Goal: Information Seeking & Learning: Learn about a topic

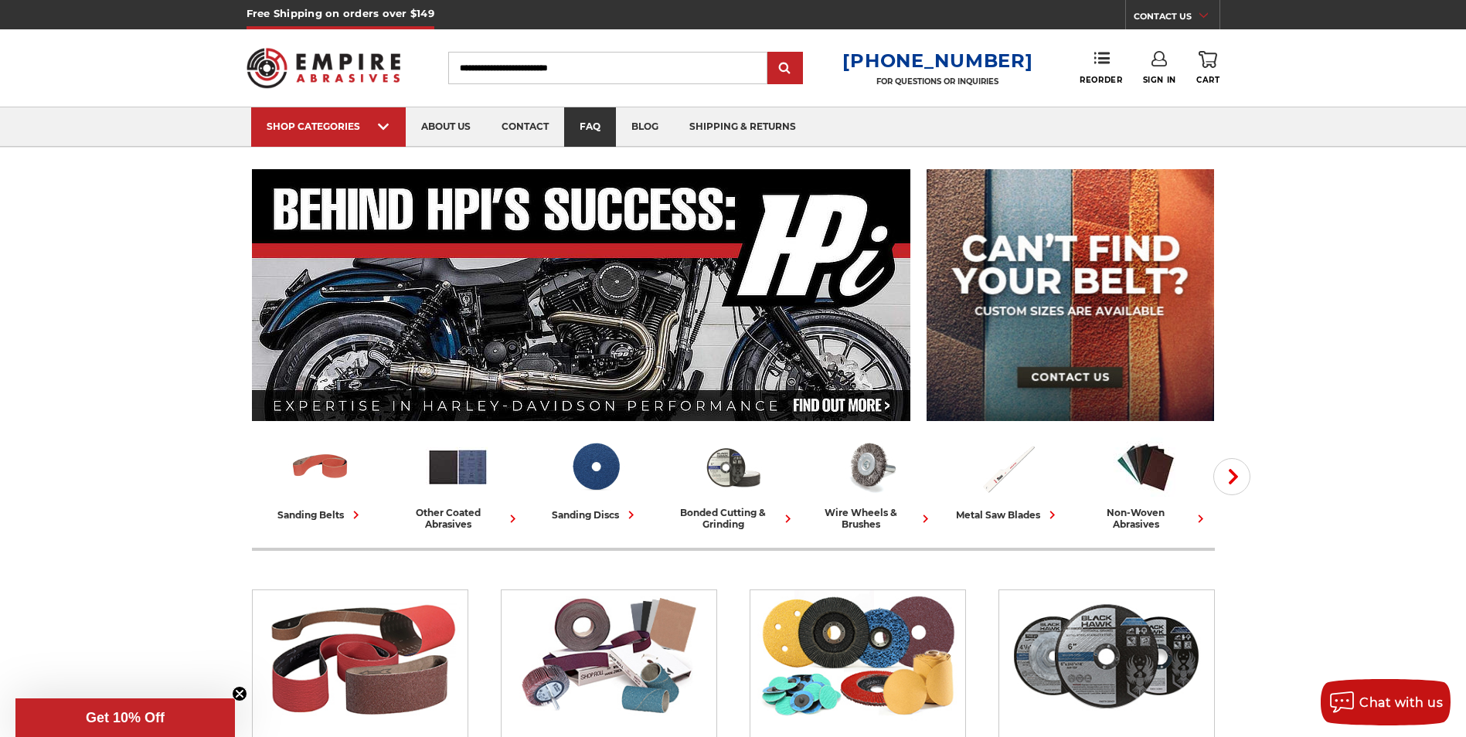
click at [592, 121] on link "faq" at bounding box center [590, 126] width 52 height 39
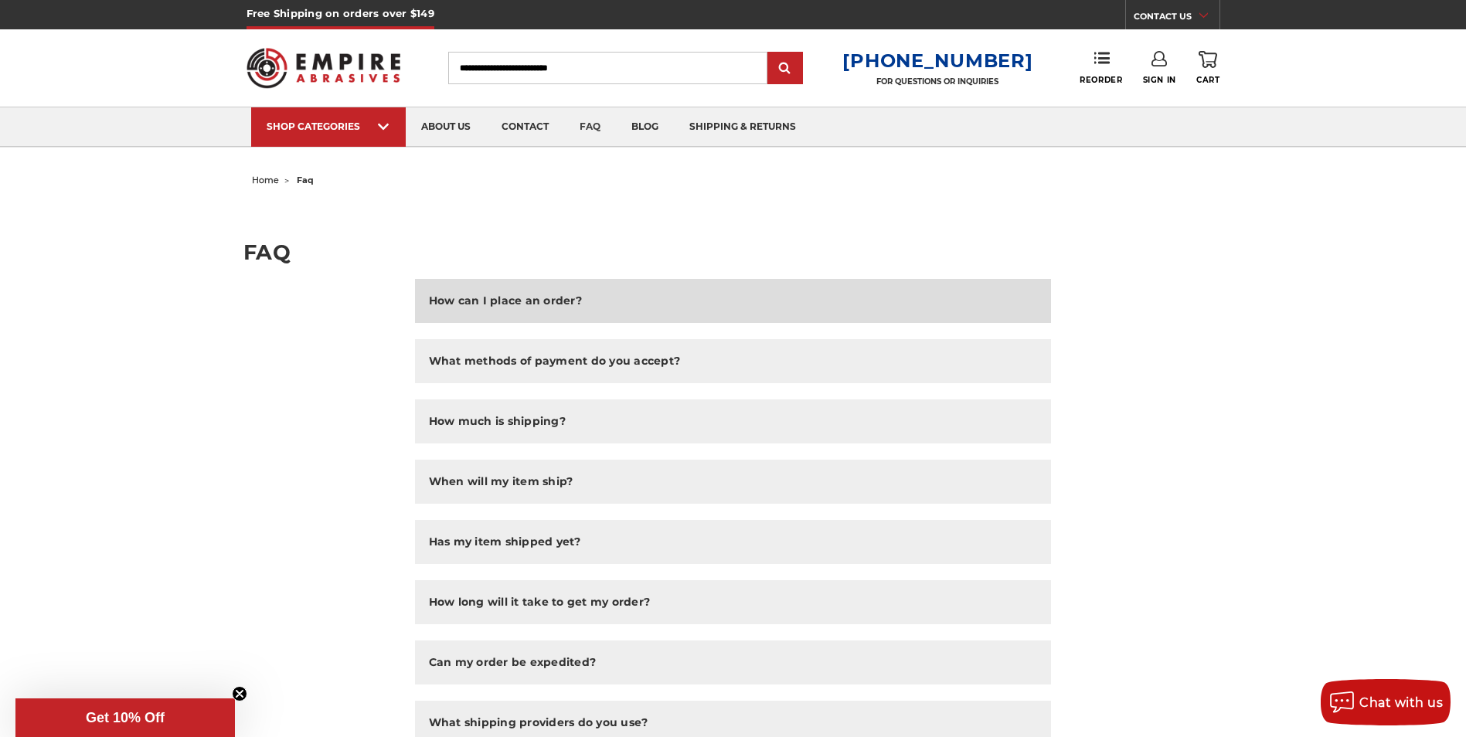
click at [700, 311] on button "How can I place an order?" at bounding box center [733, 301] width 637 height 44
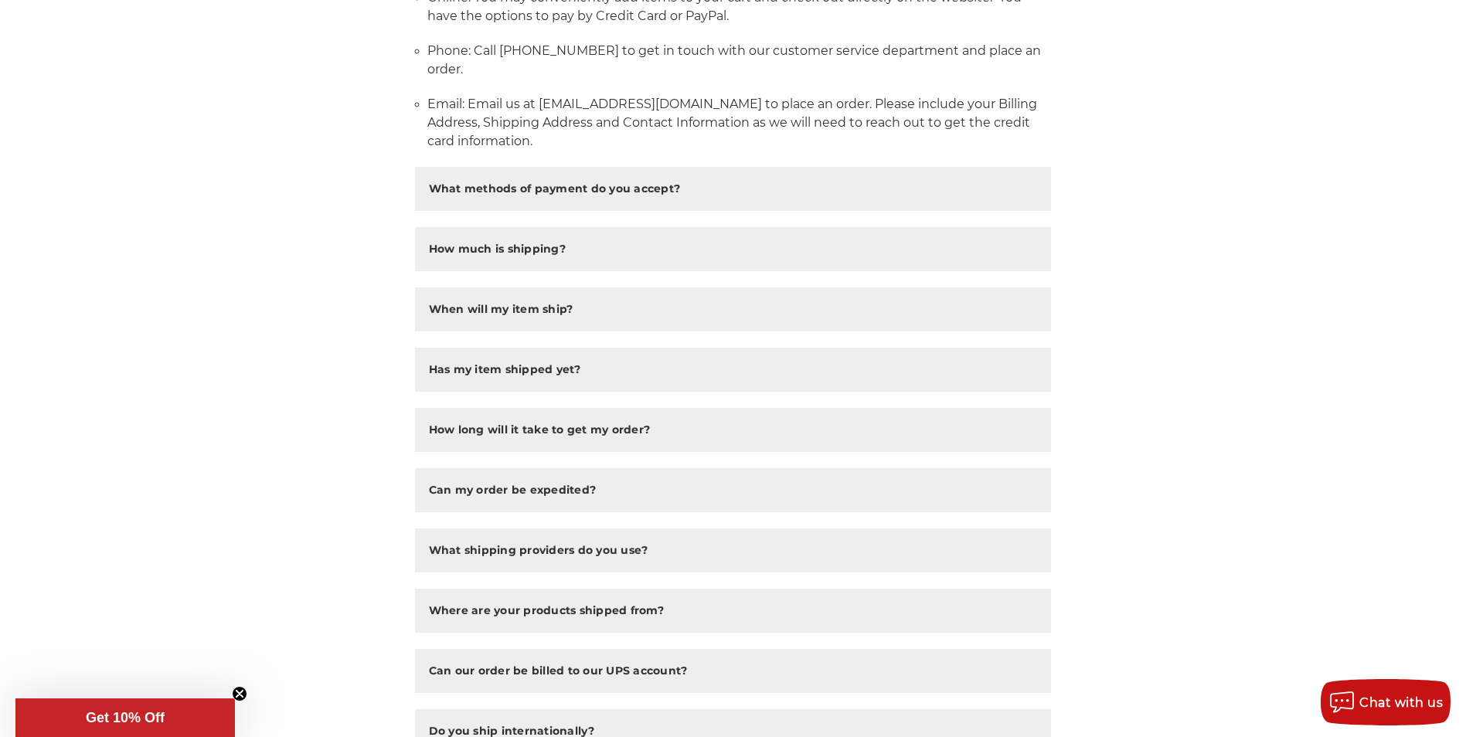
scroll to position [386, 0]
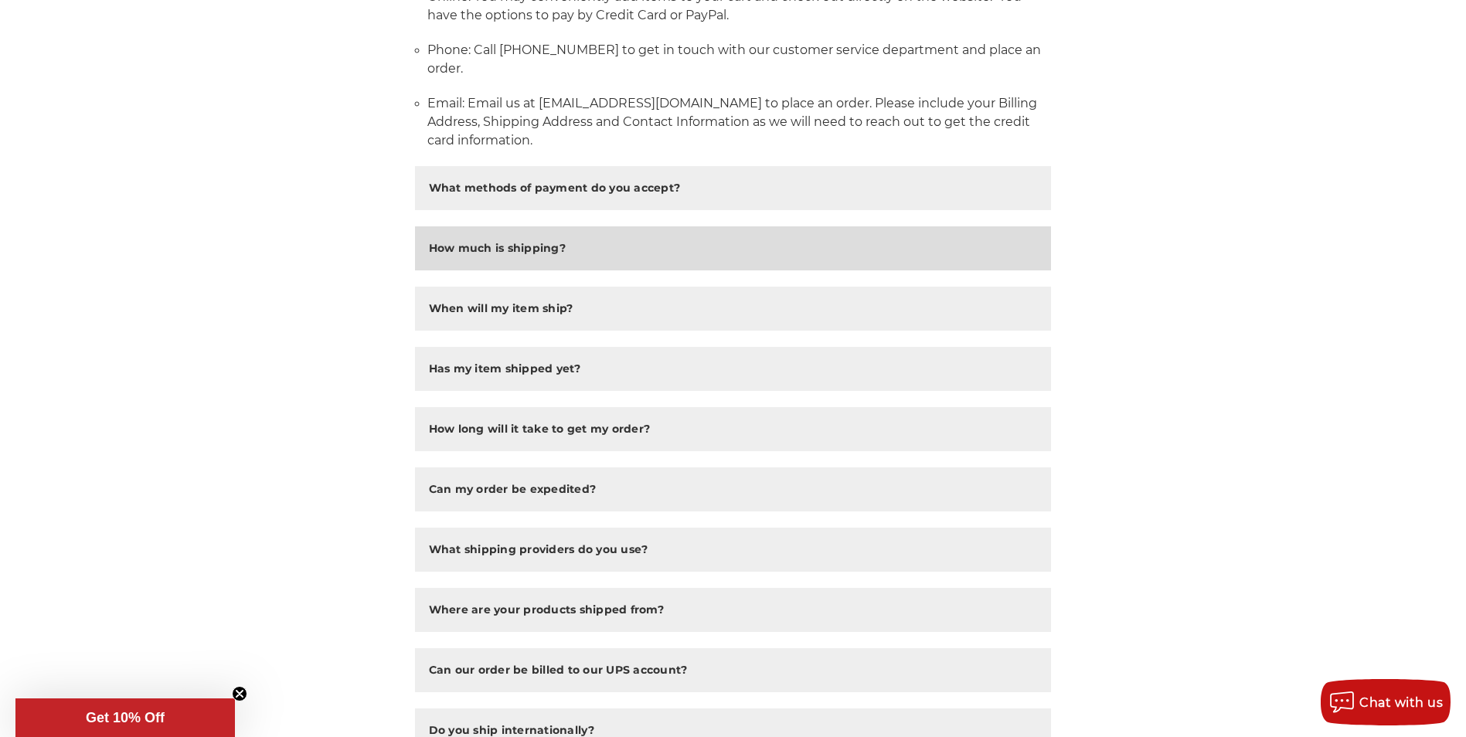
click at [488, 246] on h2 "How much is shipping?" at bounding box center [497, 248] width 137 height 16
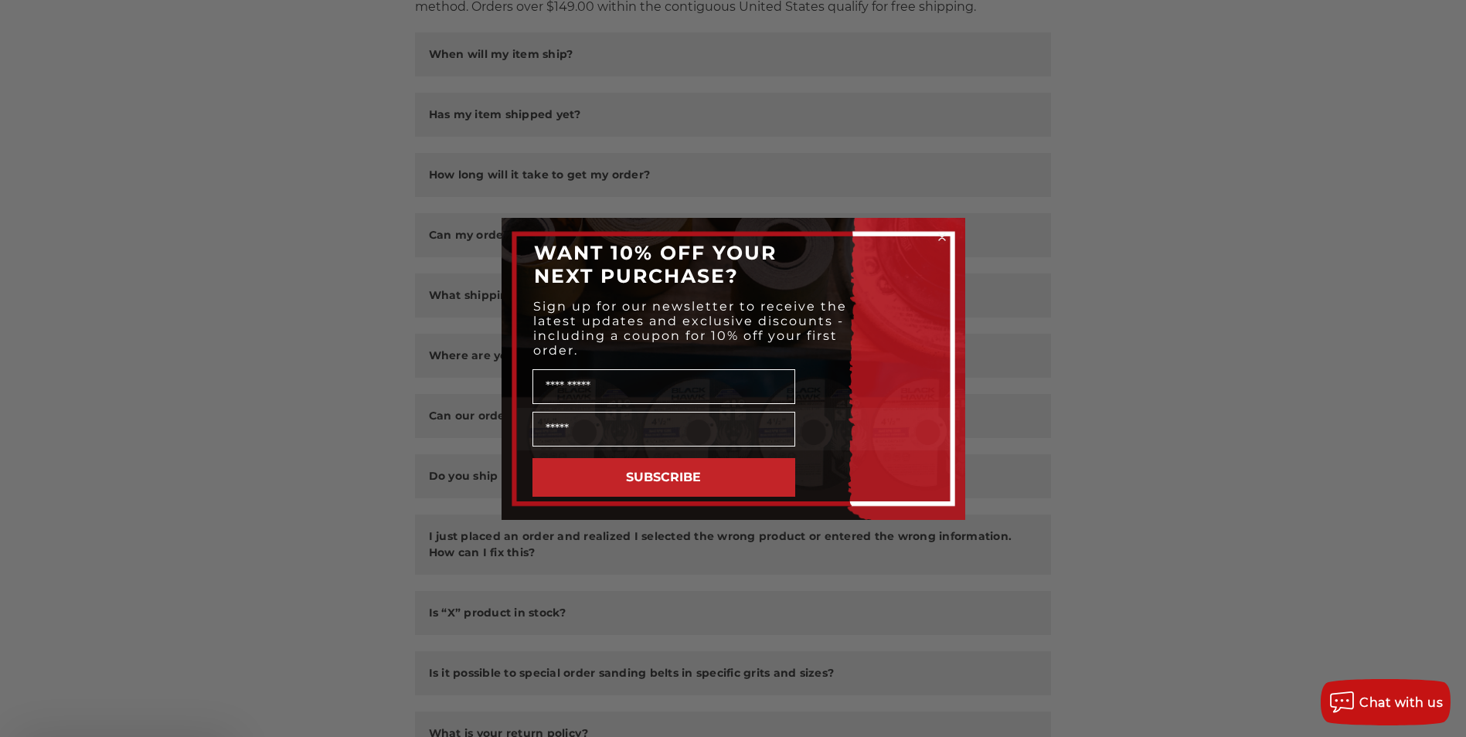
scroll to position [695, 0]
click at [1327, 297] on div "Close dialog WANT 10% OFF YOUR NEXT PURCHASE? Sign up for our newsletter to rec…" at bounding box center [733, 368] width 1466 height 737
click at [908, 323] on div "Sign up for our newsletter to receive the latest updates and exclusive discount…" at bounding box center [733, 328] width 433 height 66
drag, startPoint x: 1075, startPoint y: 252, endPoint x: 1088, endPoint y: 266, distance: 18.6
click at [1075, 253] on div "Close dialog WANT 10% OFF YOUR NEXT PURCHASE? Sign up for our newsletter to rec…" at bounding box center [733, 368] width 1466 height 737
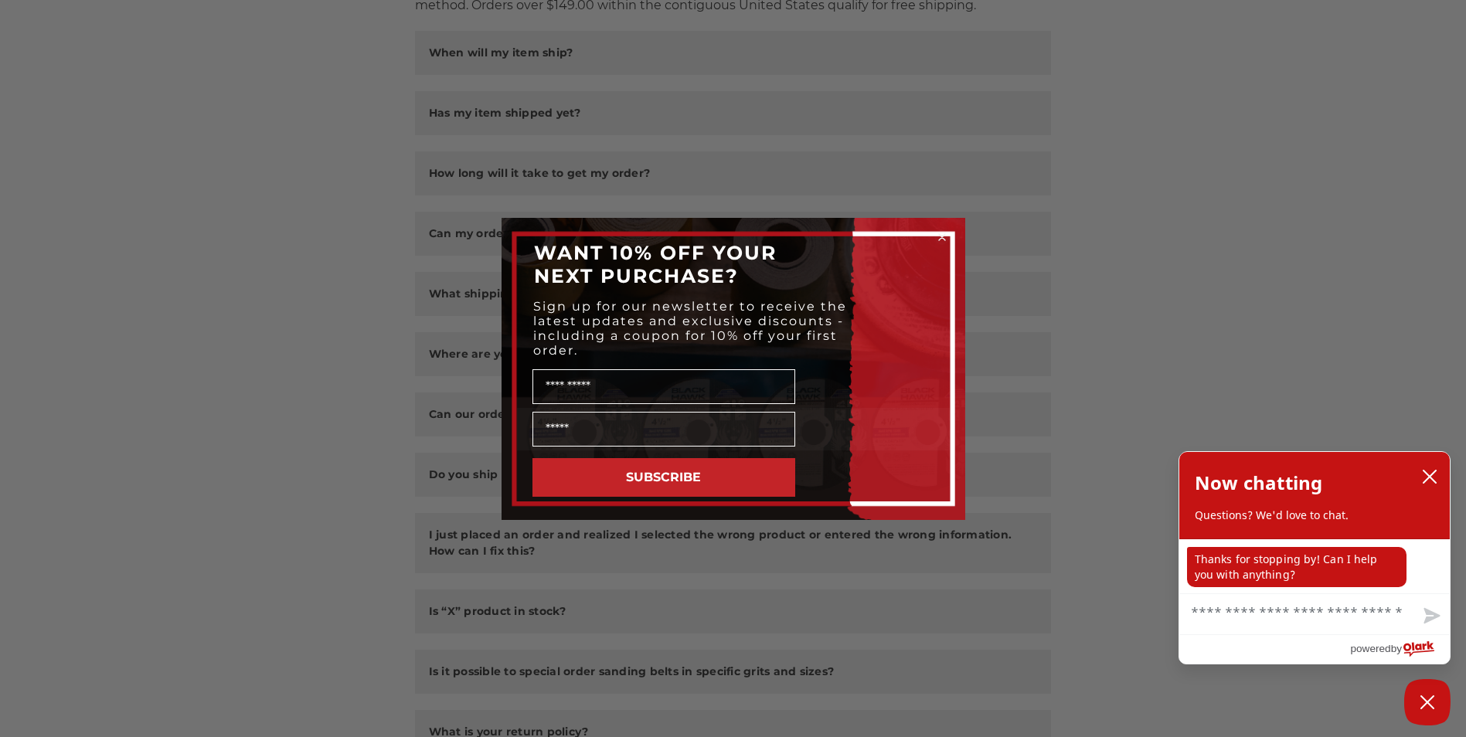
click at [936, 233] on circle "Close dialog" at bounding box center [941, 236] width 15 height 15
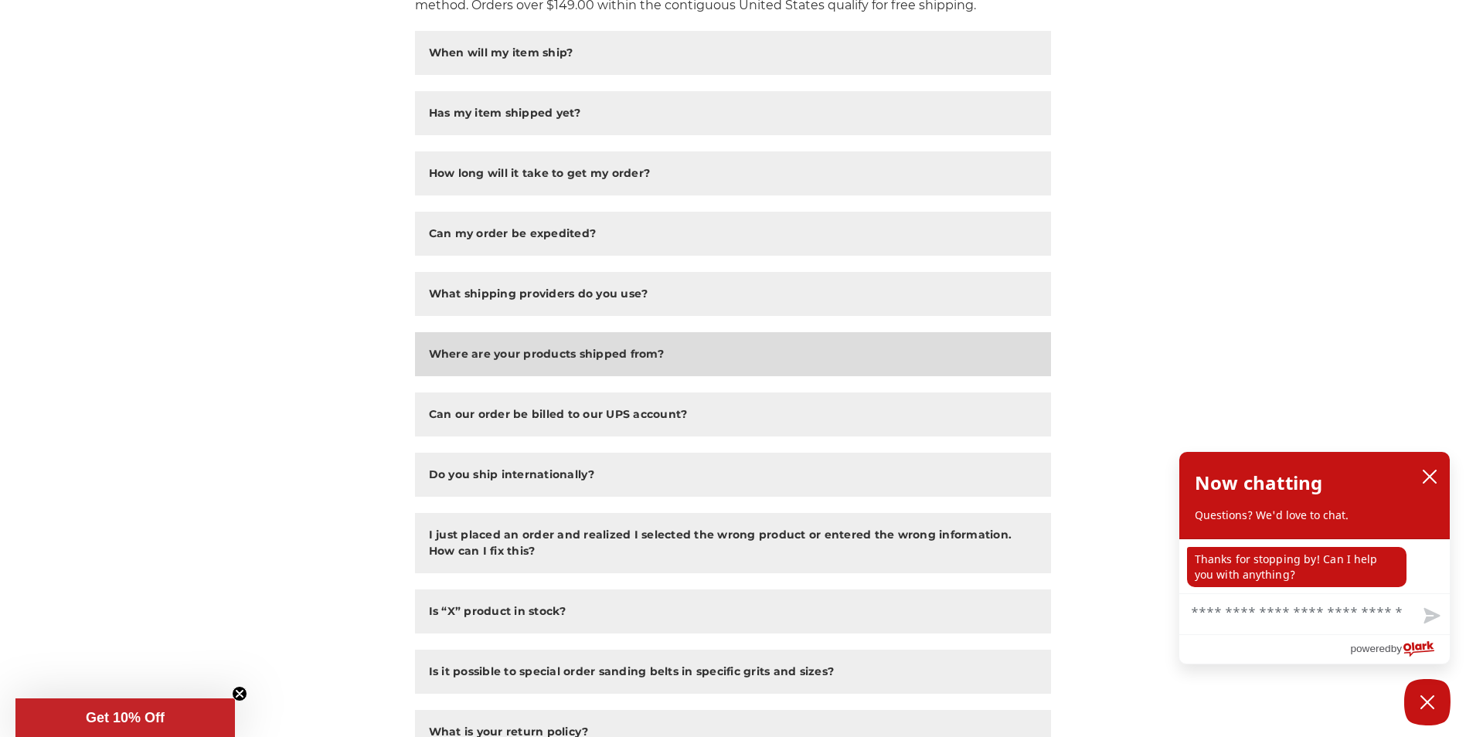
click at [621, 344] on button "Where are your products shipped from?" at bounding box center [733, 354] width 637 height 44
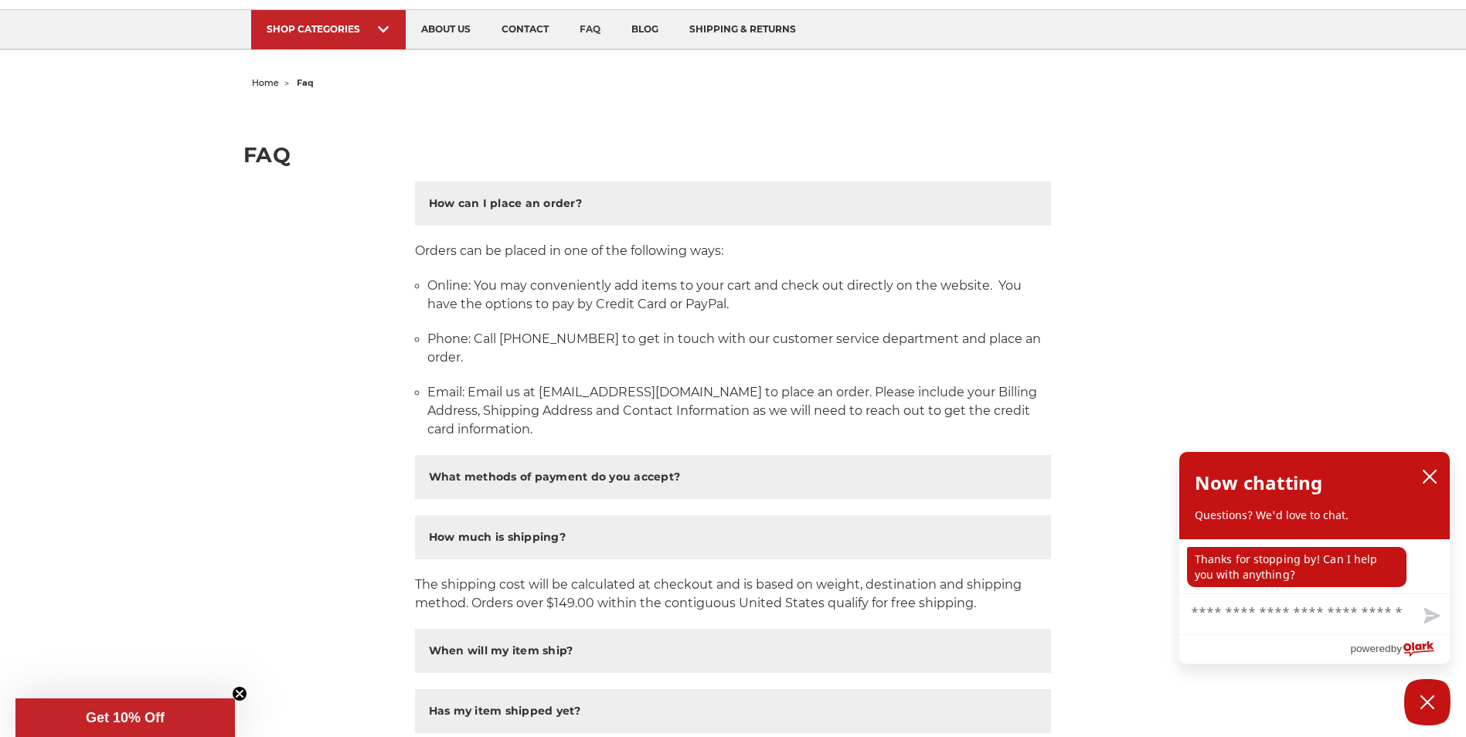
scroll to position [0, 0]
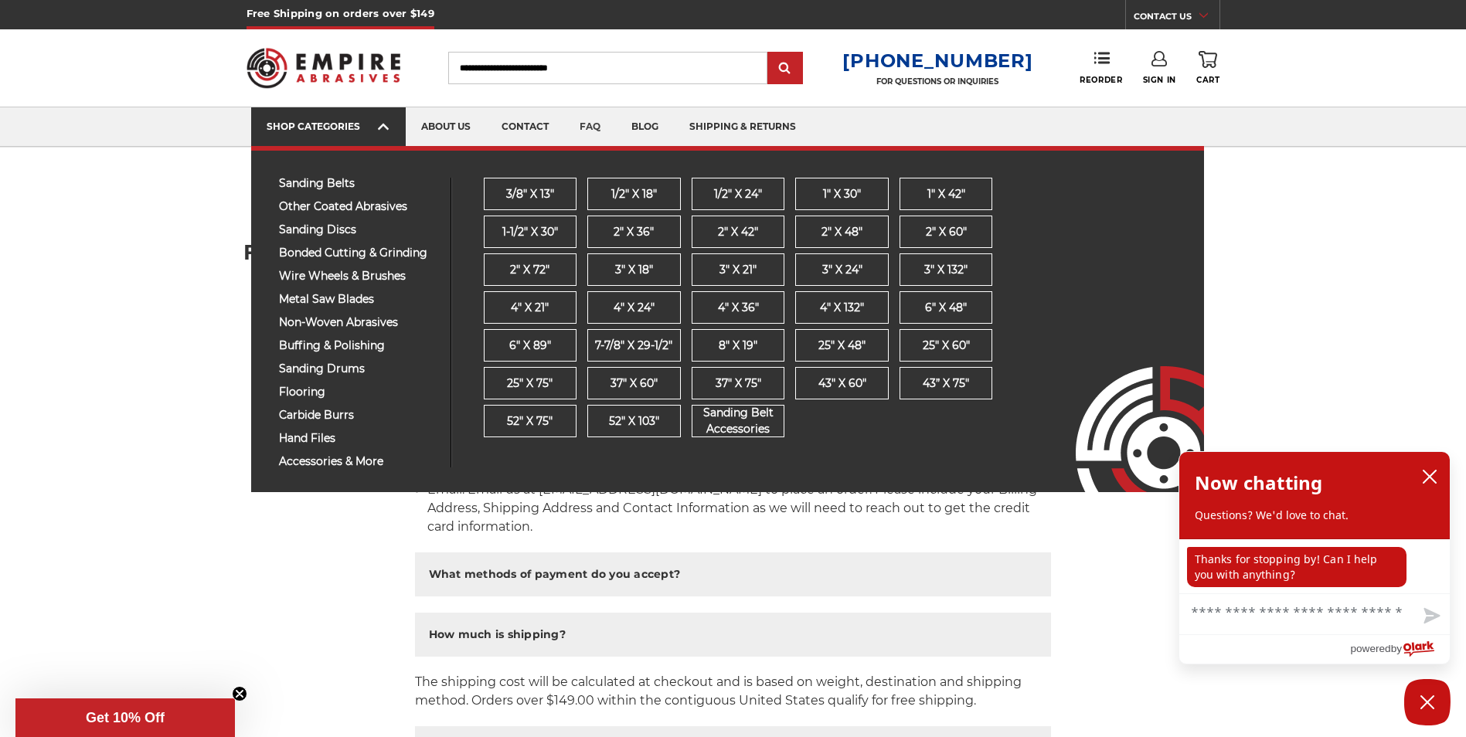
click at [381, 132] on icon at bounding box center [383, 126] width 11 height 17
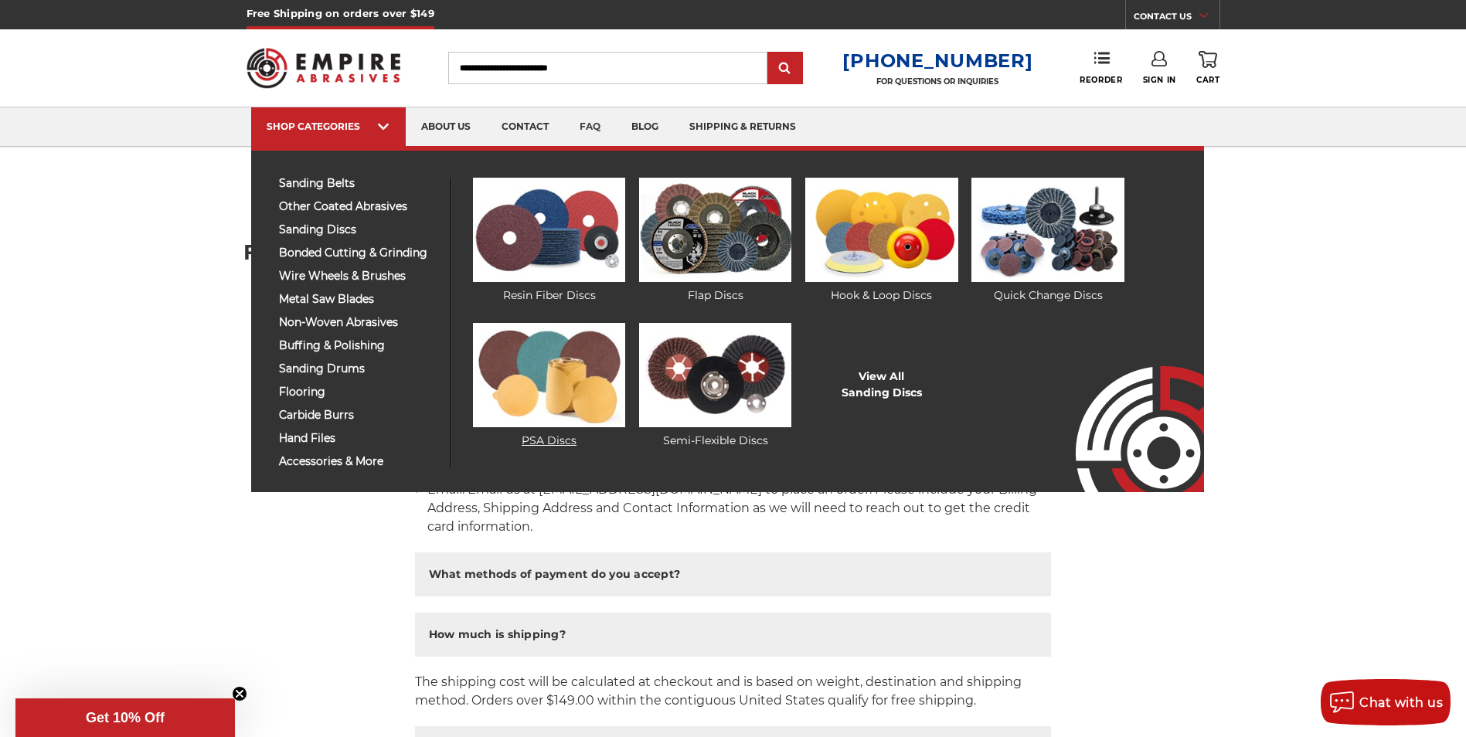
click at [535, 414] on img at bounding box center [549, 375] width 152 height 104
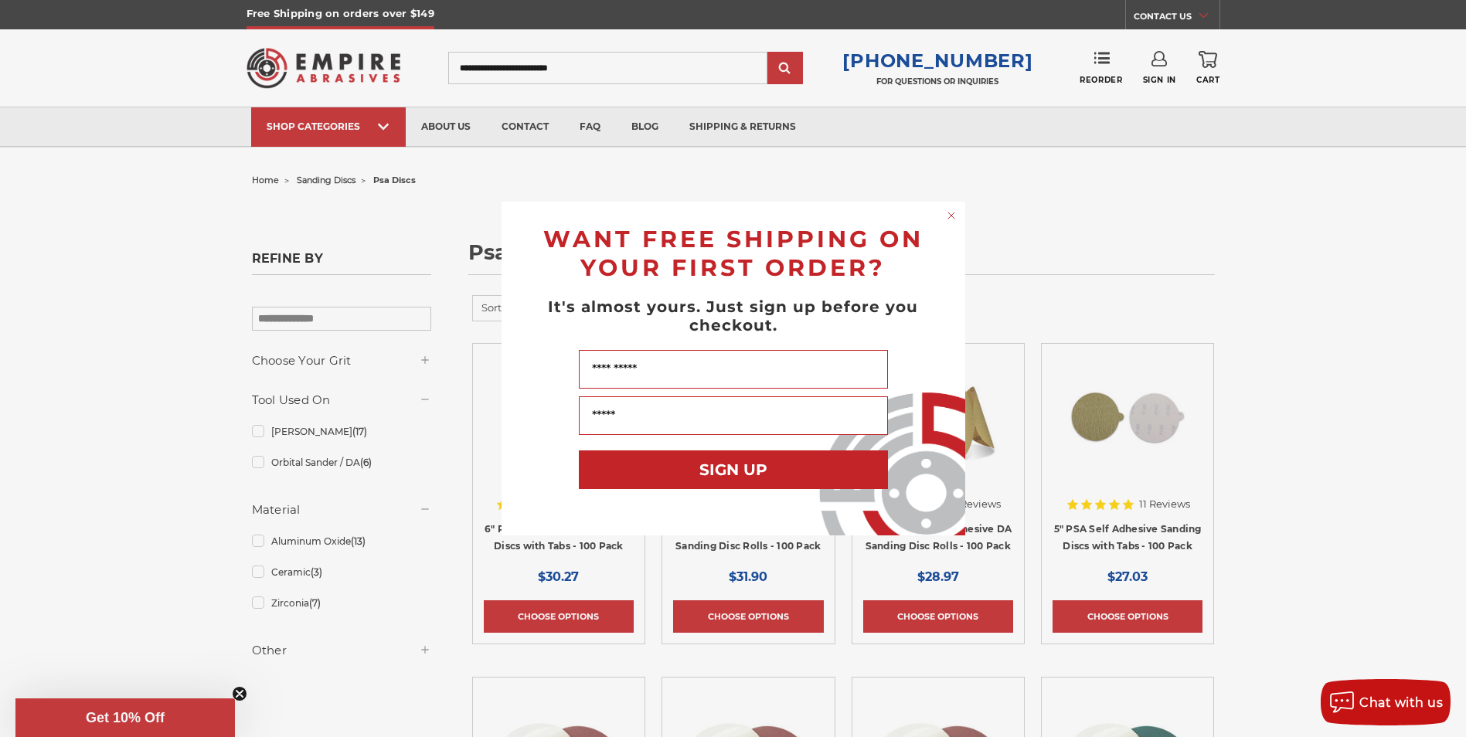
click at [945, 218] on circle "Close dialog" at bounding box center [950, 216] width 15 height 15
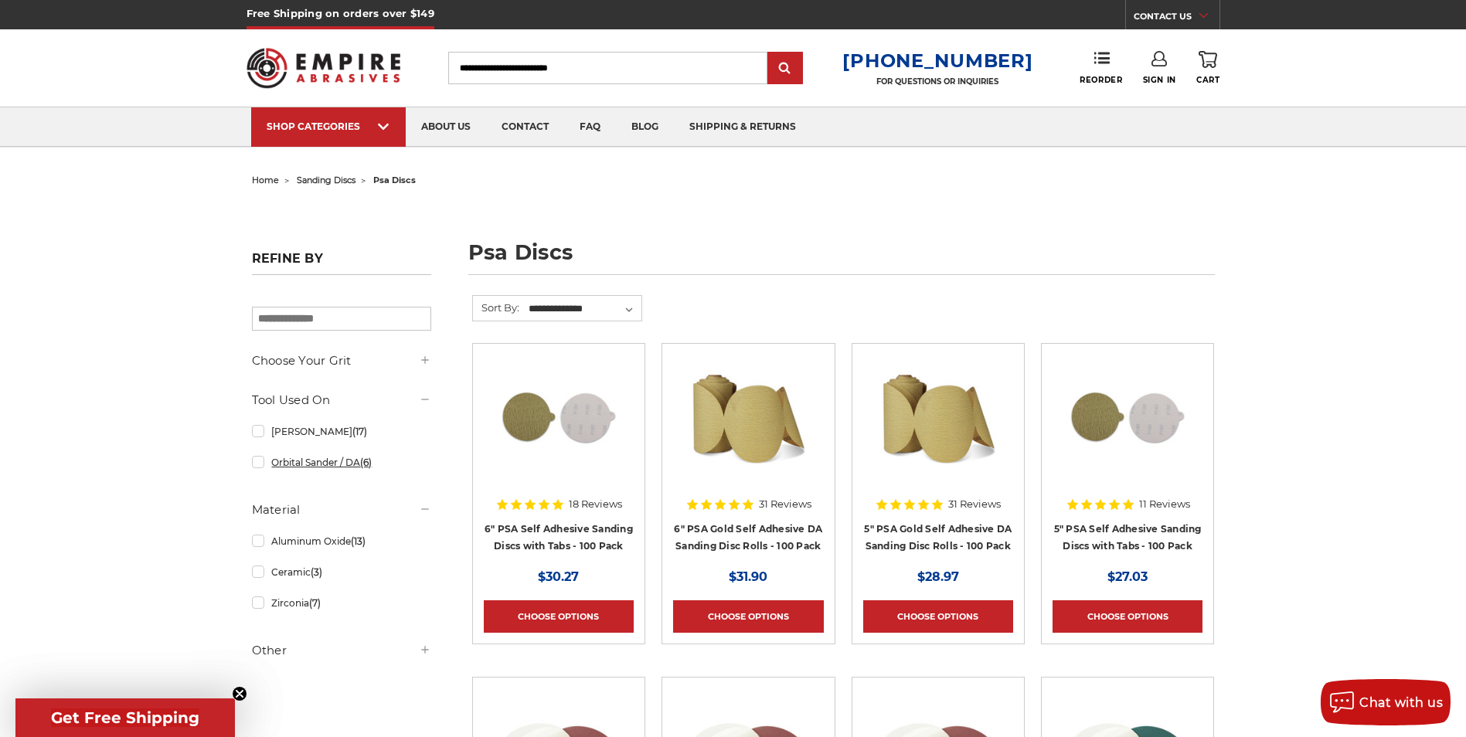
click at [260, 470] on link "Orbital Sander / DA (6)" at bounding box center [341, 462] width 179 height 27
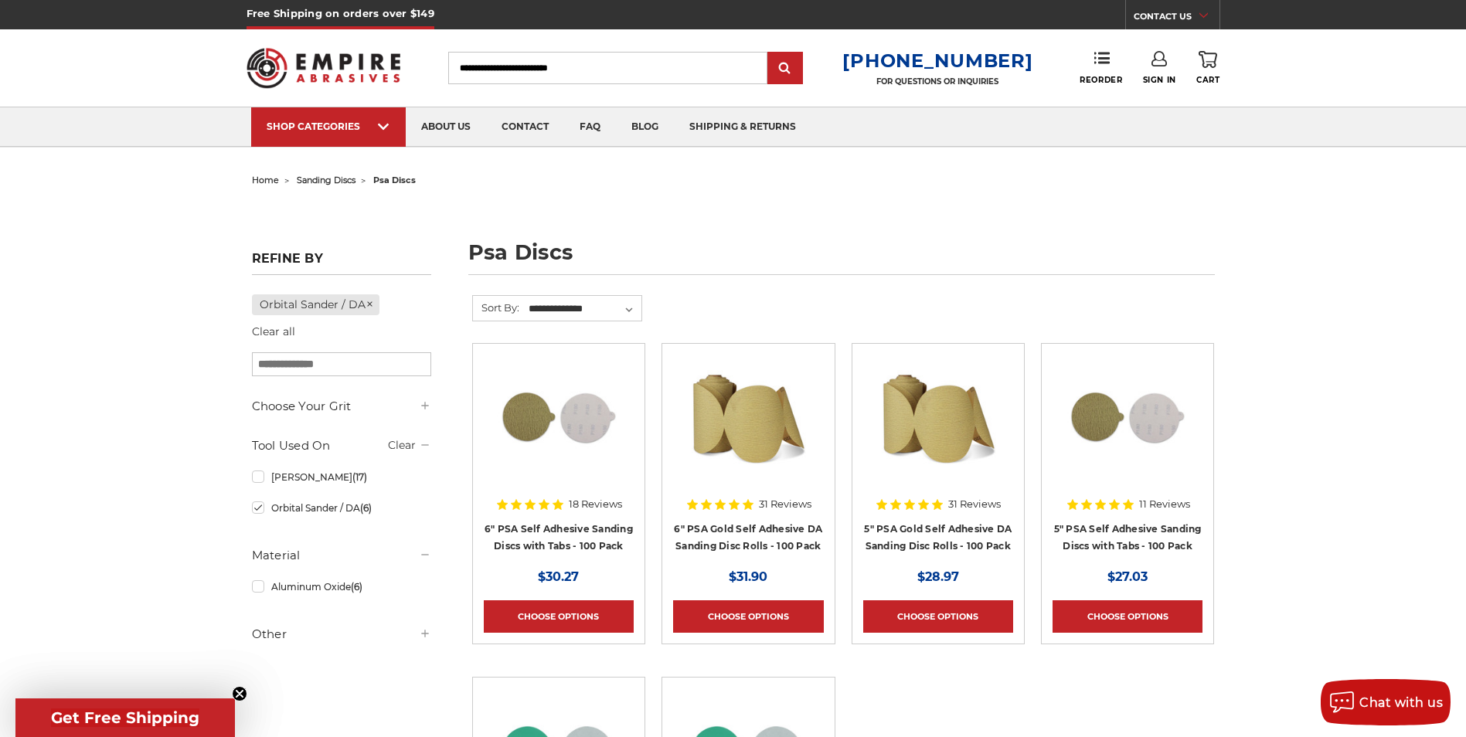
scroll to position [155, 0]
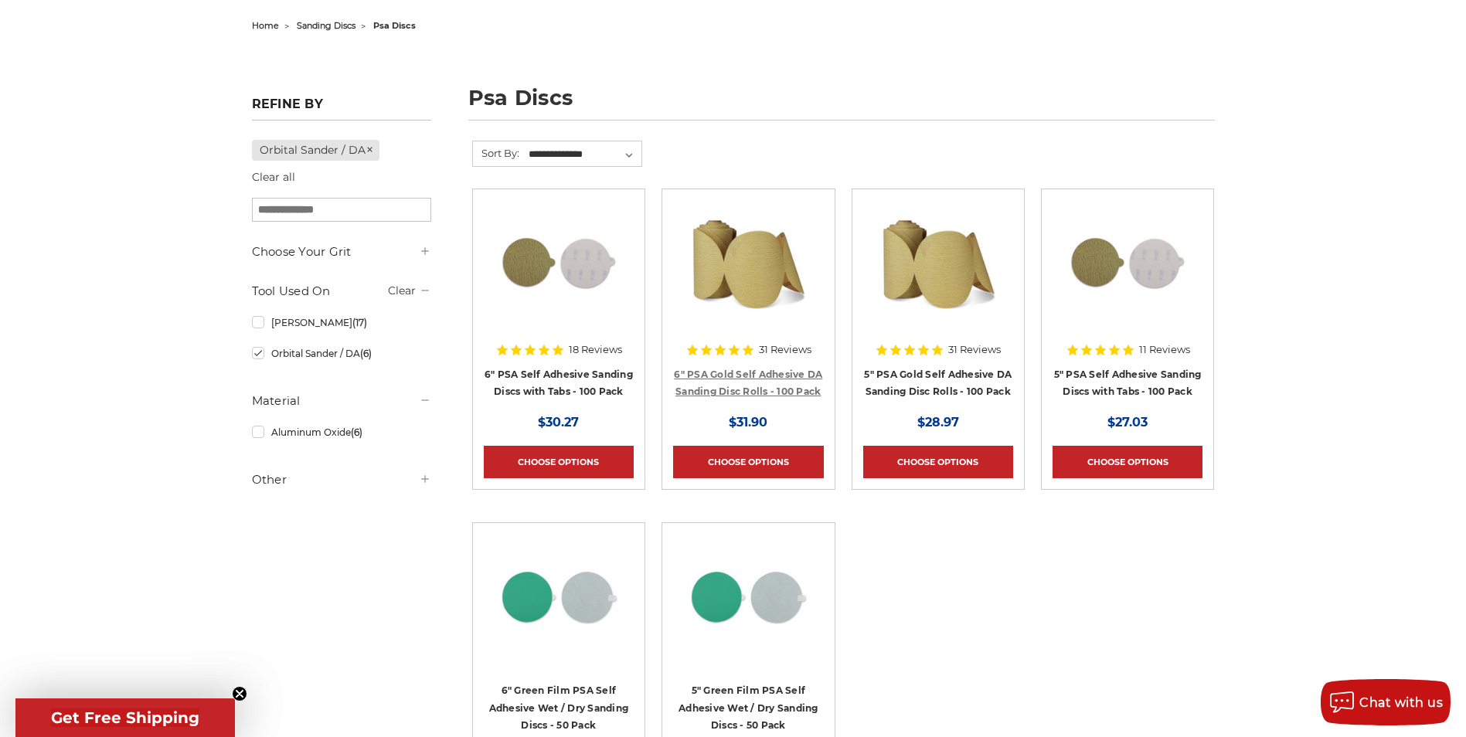
click at [741, 372] on link "6" PSA Gold Self Adhesive DA Sanding Disc Rolls - 100 Pack" at bounding box center [748, 383] width 148 height 29
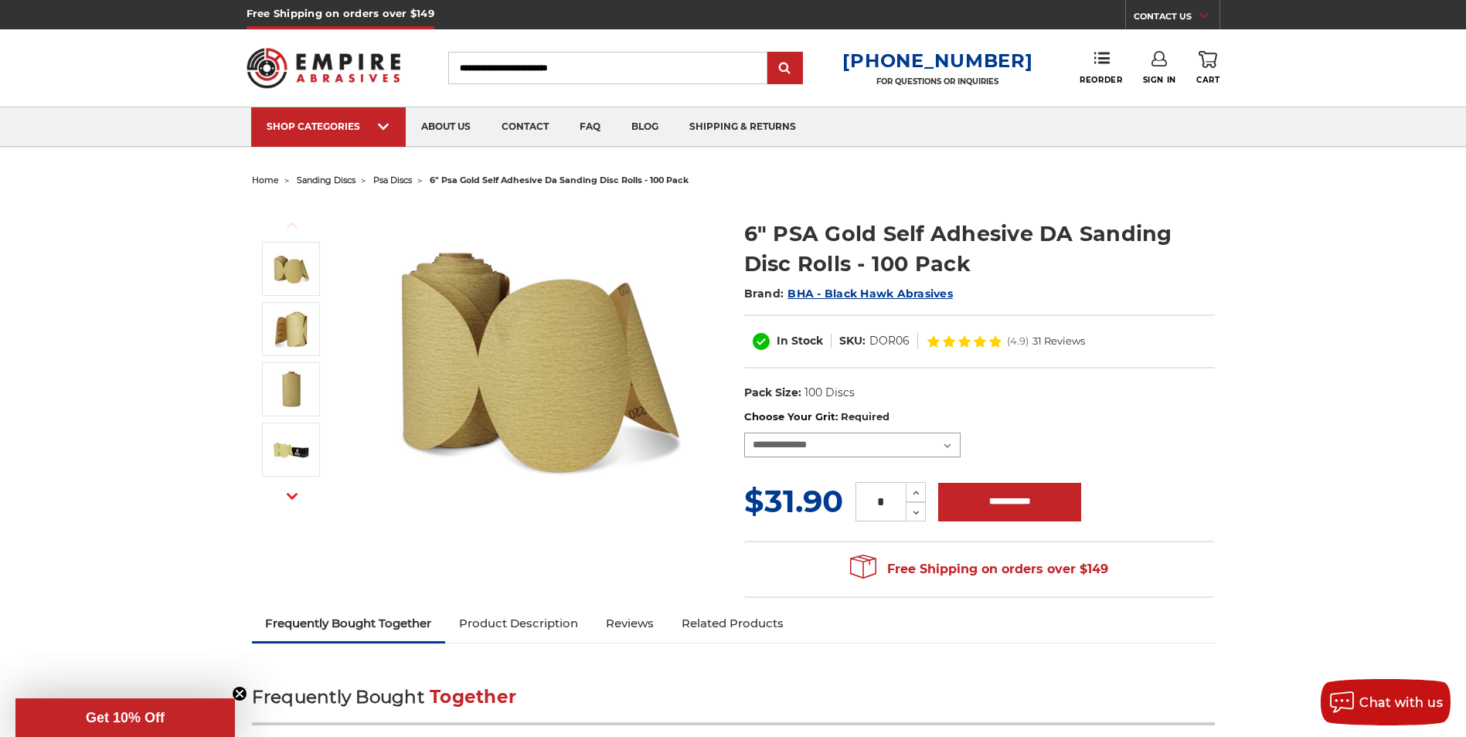
click at [946, 446] on select "**********" at bounding box center [852, 445] width 216 height 25
select select "***"
click at [744, 433] on select "**********" at bounding box center [852, 445] width 216 height 25
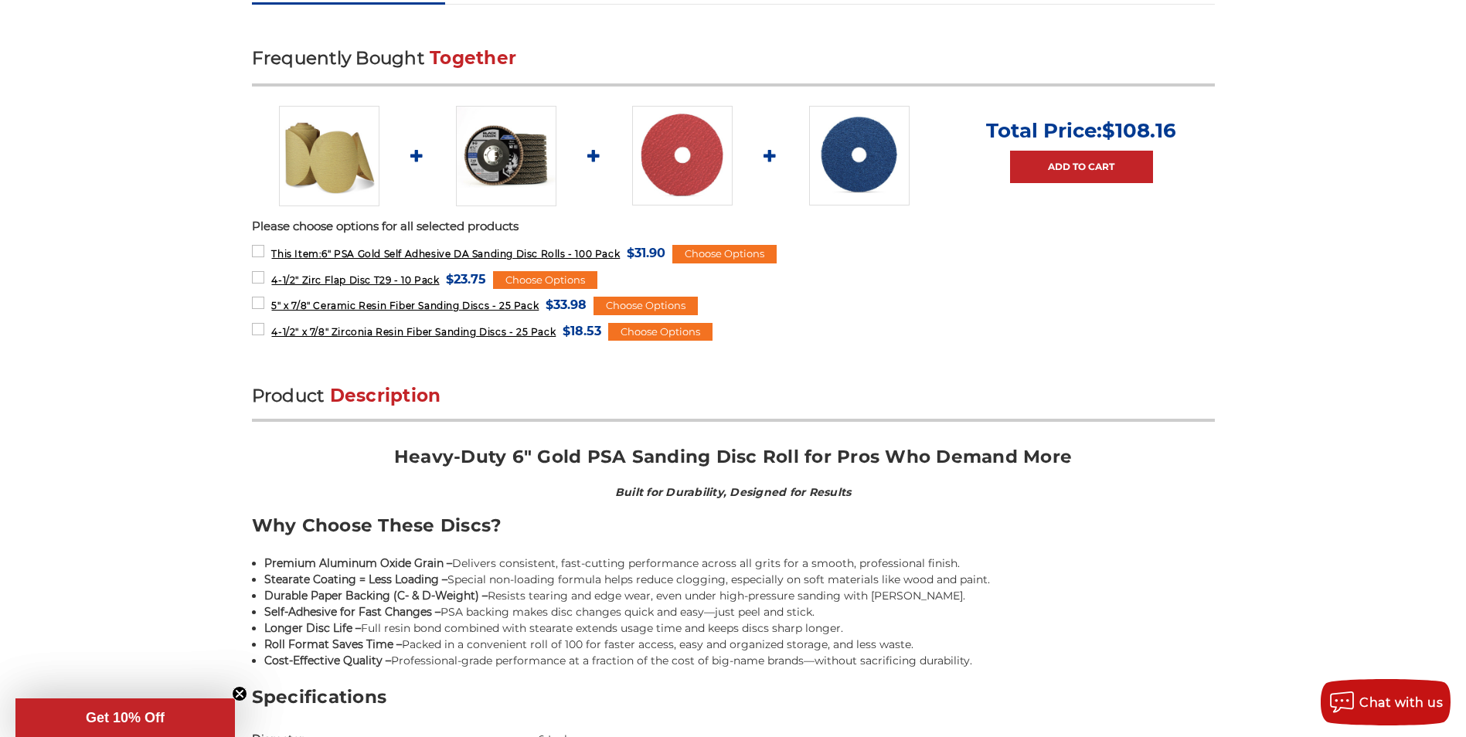
scroll to position [386, 0]
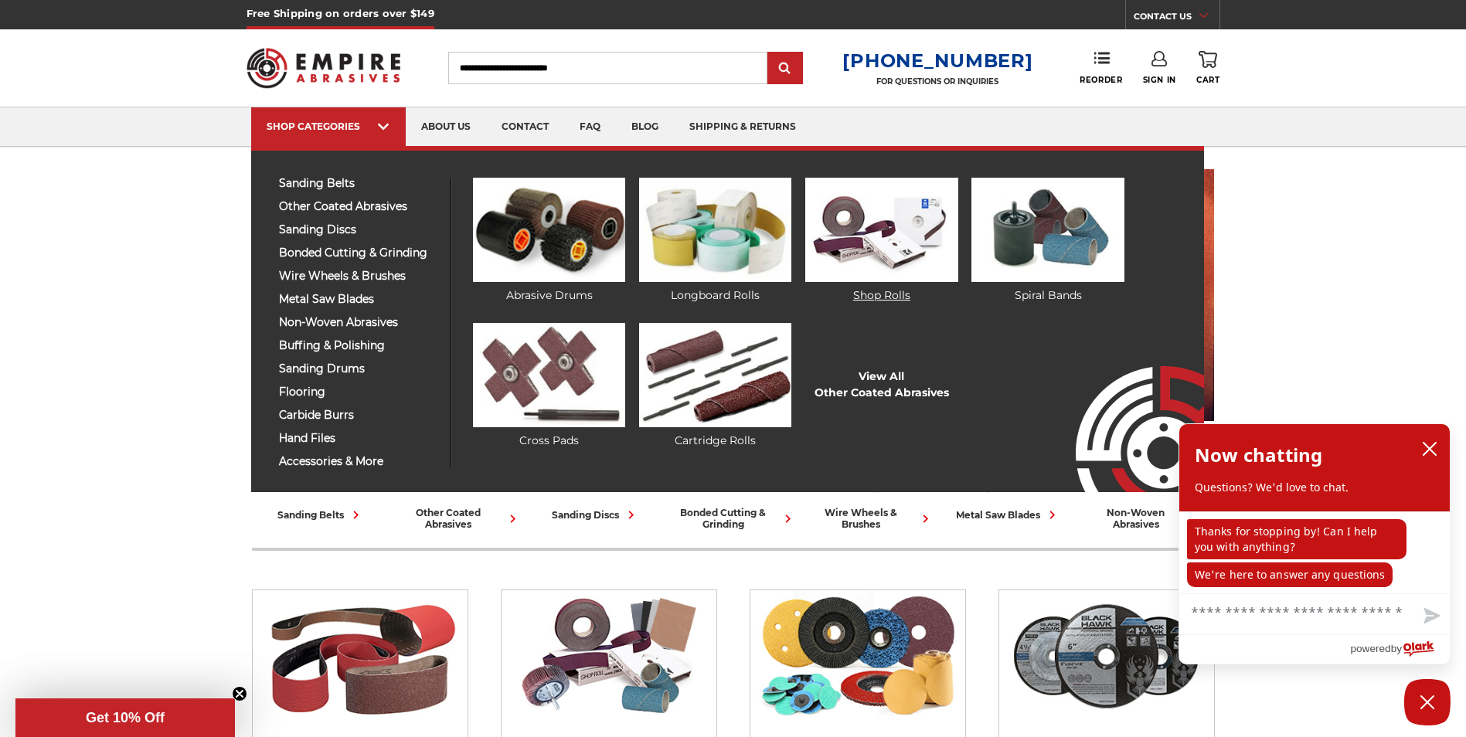
click at [908, 246] on img at bounding box center [881, 230] width 152 height 104
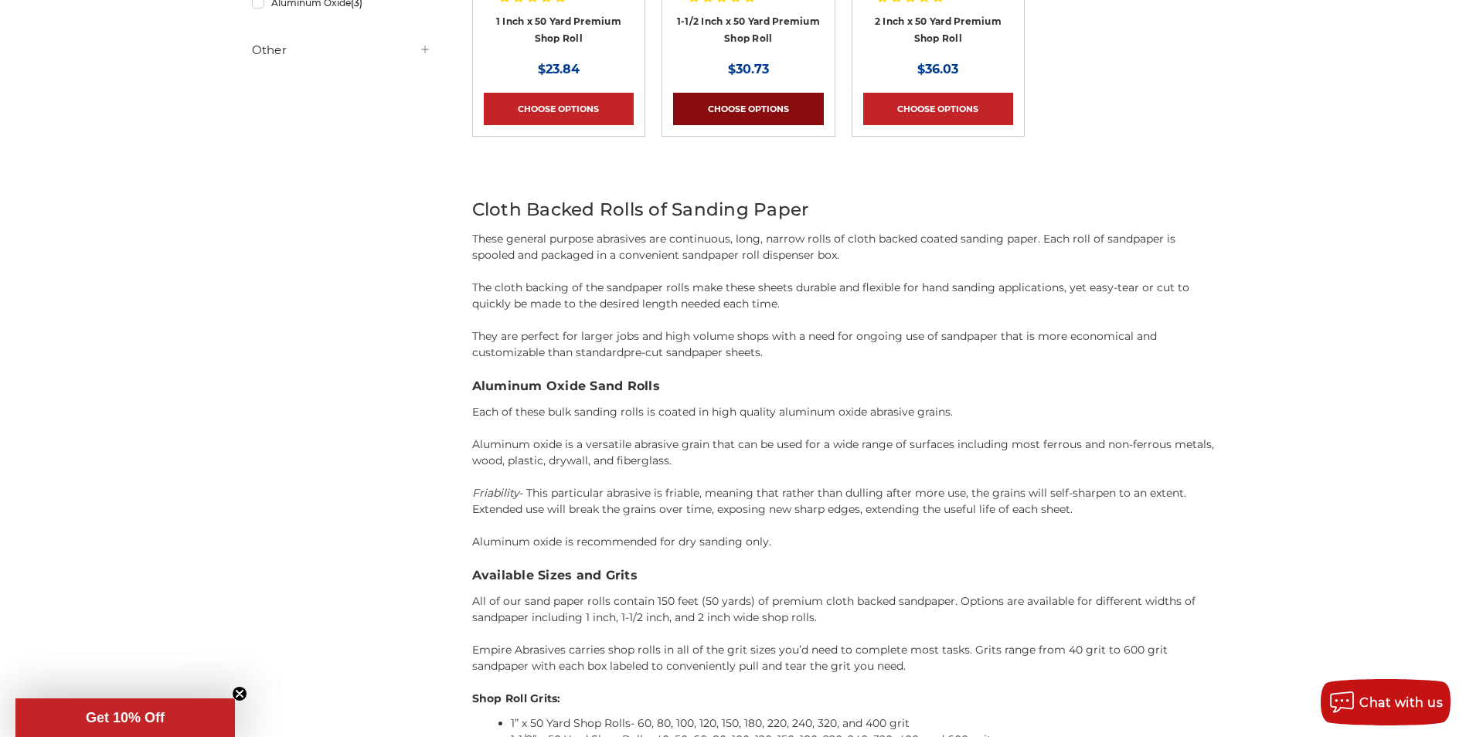
scroll to position [232, 0]
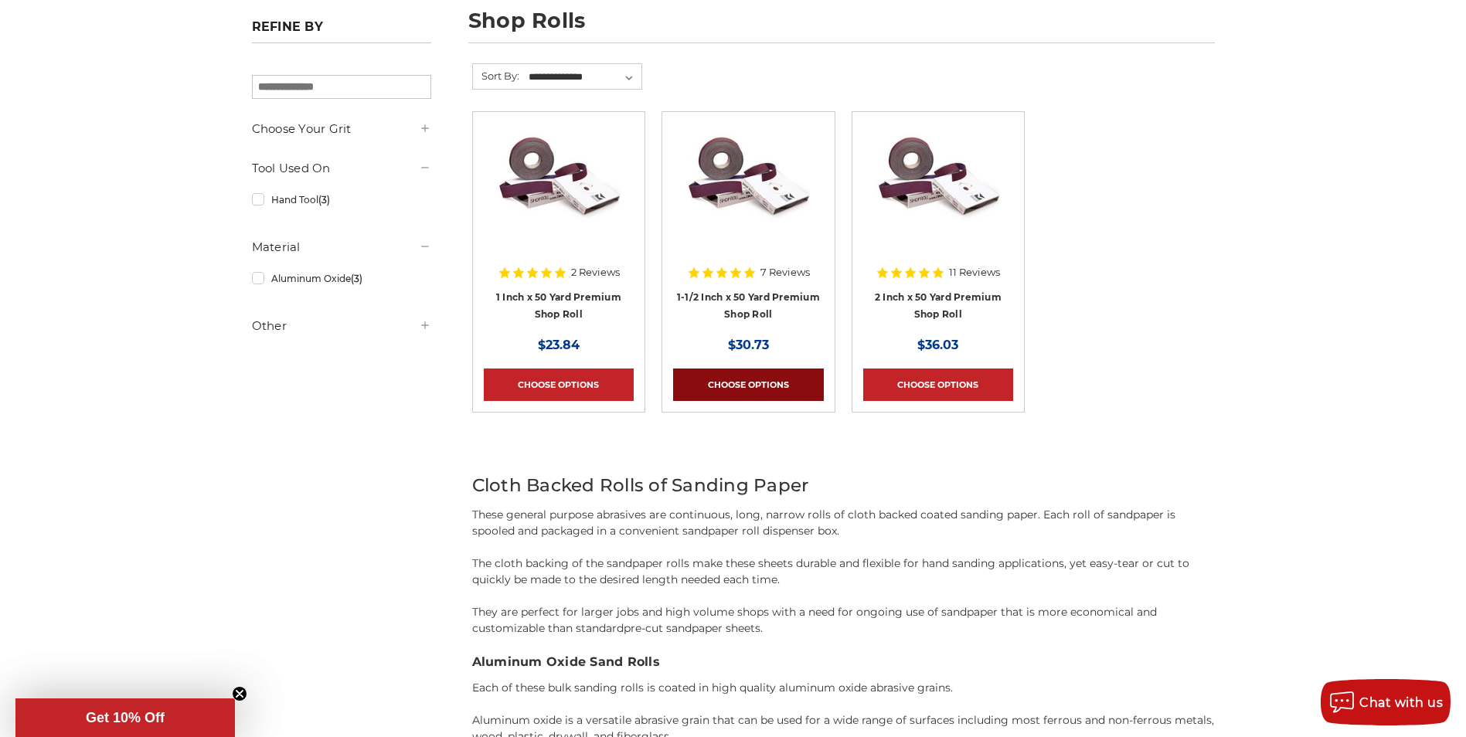
click at [722, 374] on link "Choose Options" at bounding box center [748, 385] width 150 height 32
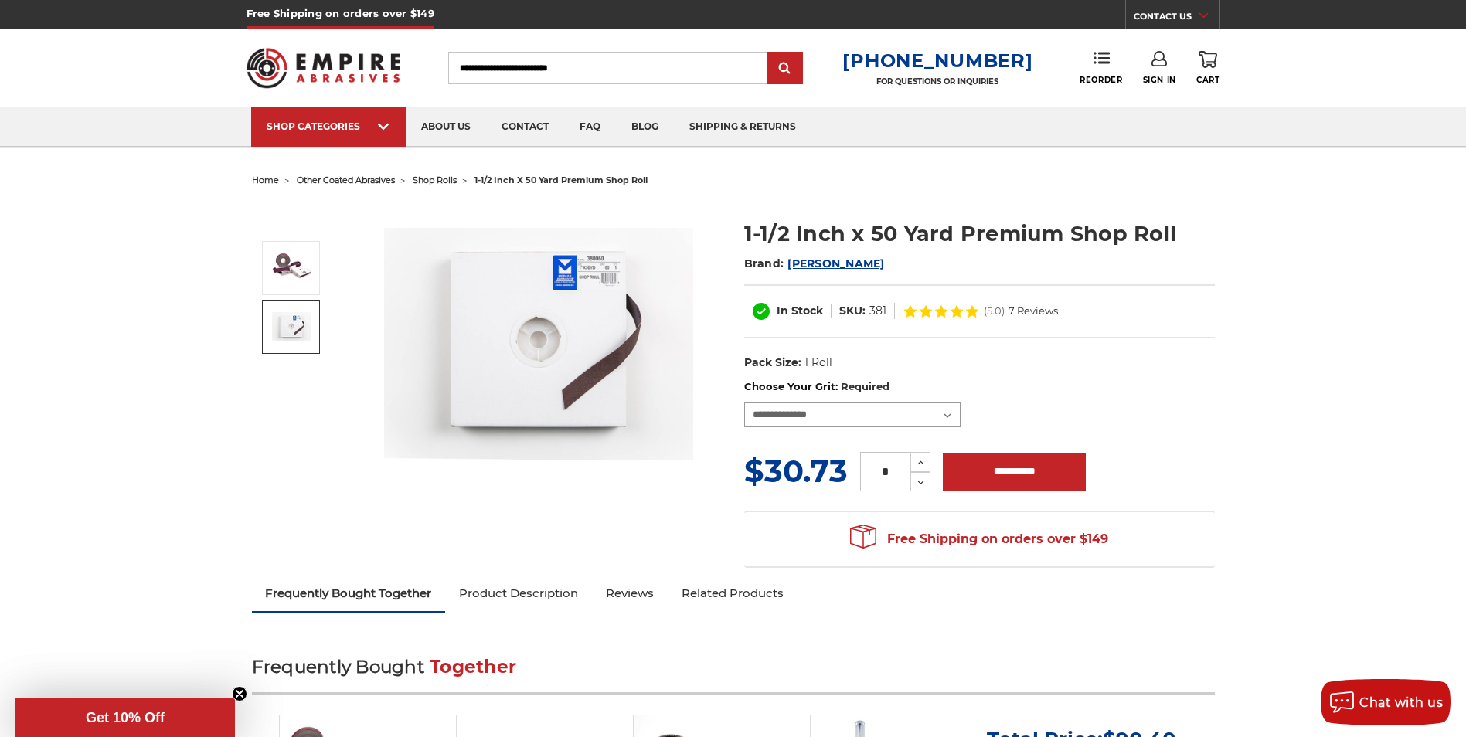
click at [950, 413] on select "**********" at bounding box center [852, 415] width 216 height 25
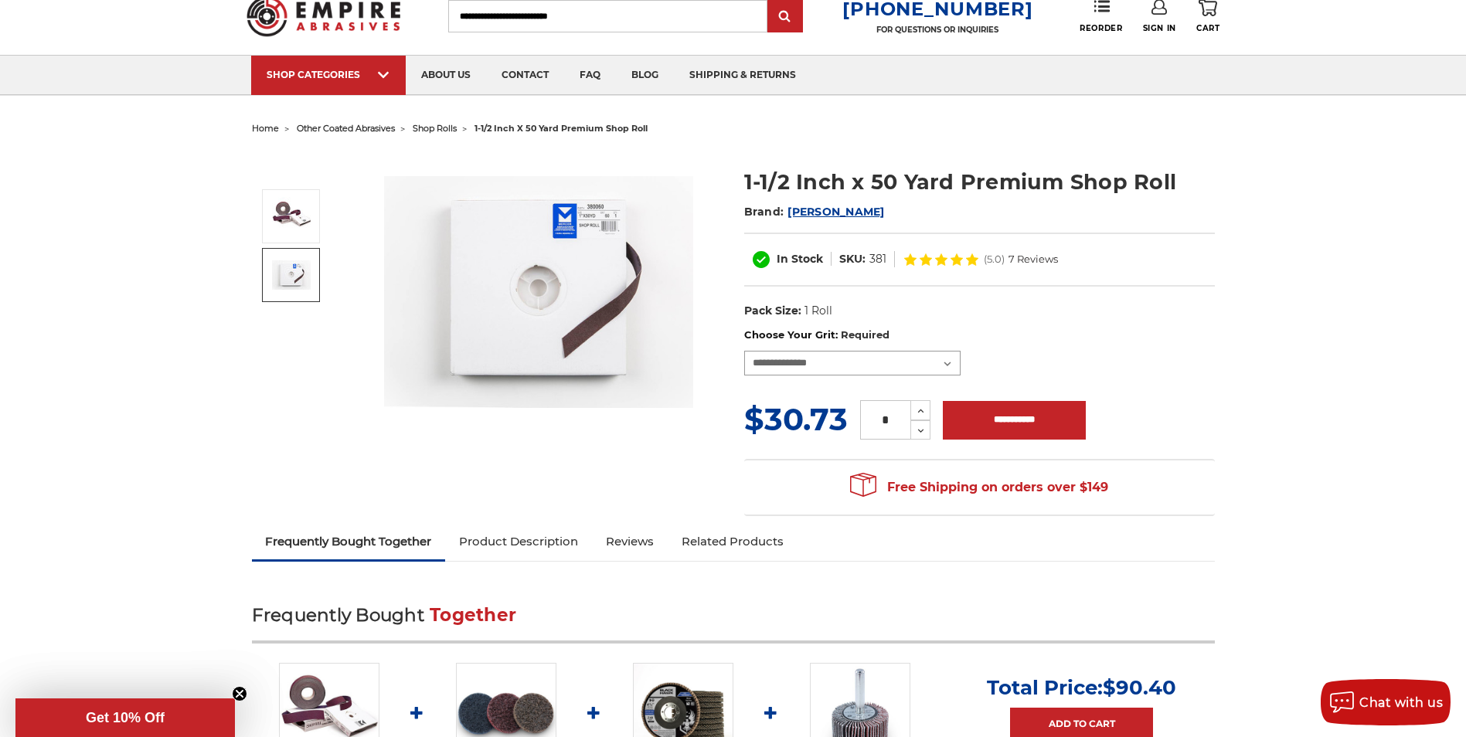
scroll to position [155, 0]
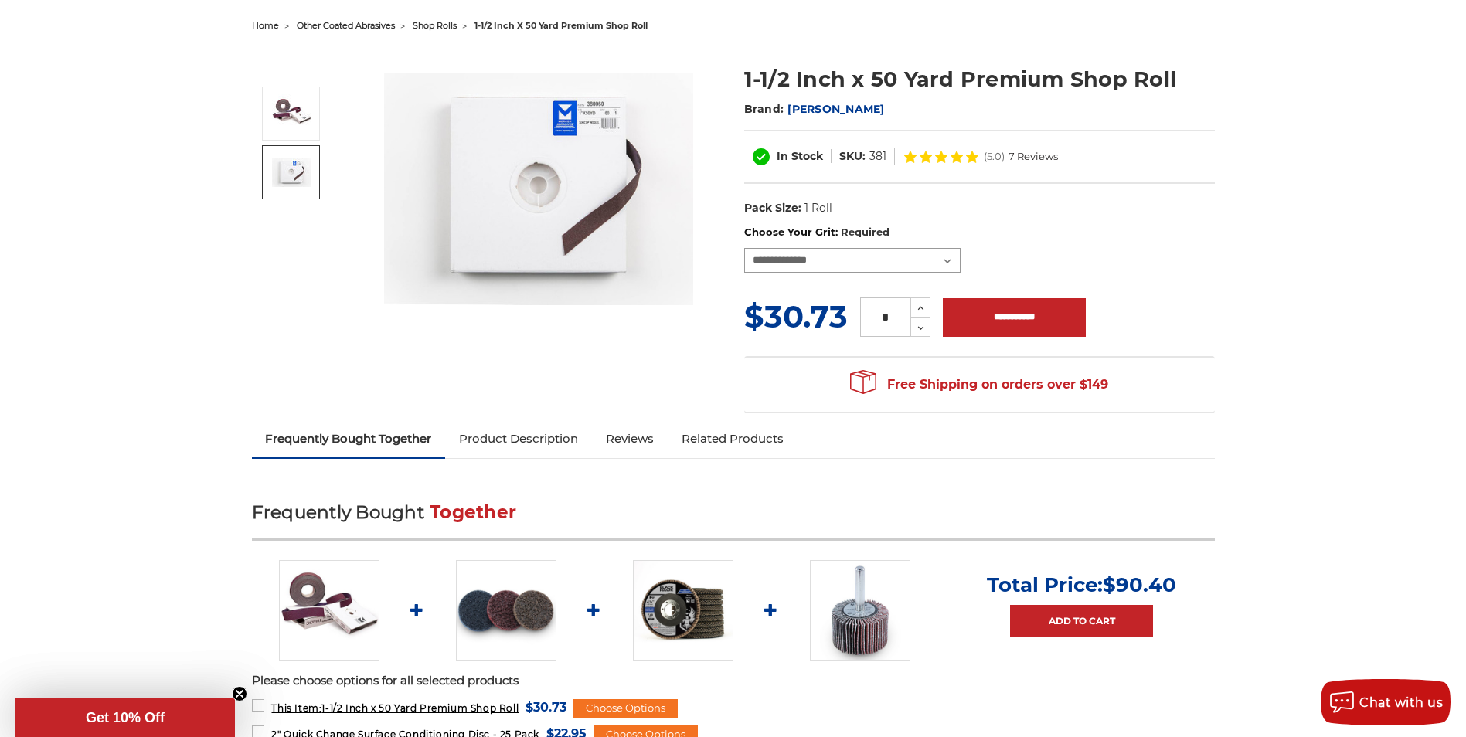
click at [947, 260] on select "**********" at bounding box center [852, 260] width 216 height 25
select select "***"
click at [744, 248] on select "**********" at bounding box center [852, 260] width 216 height 25
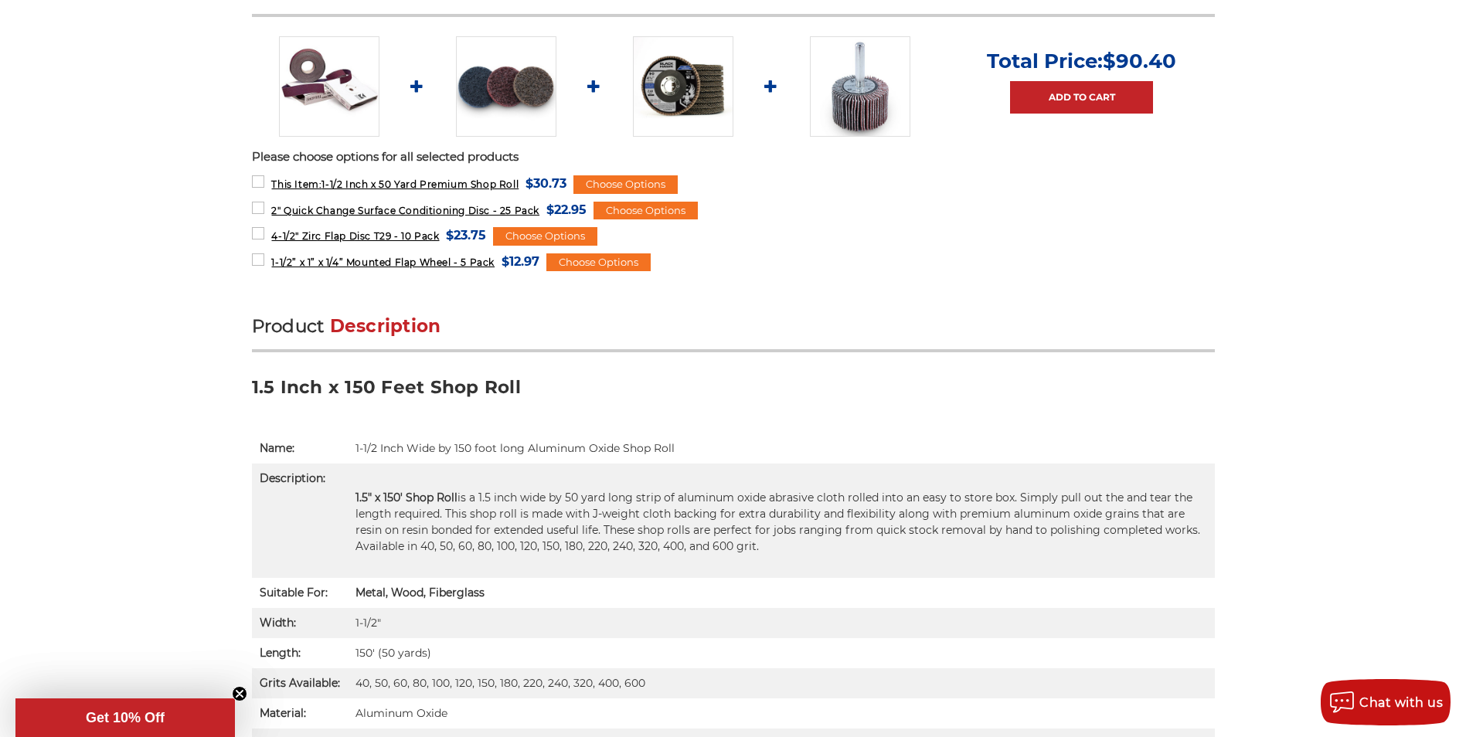
scroll to position [695, 0]
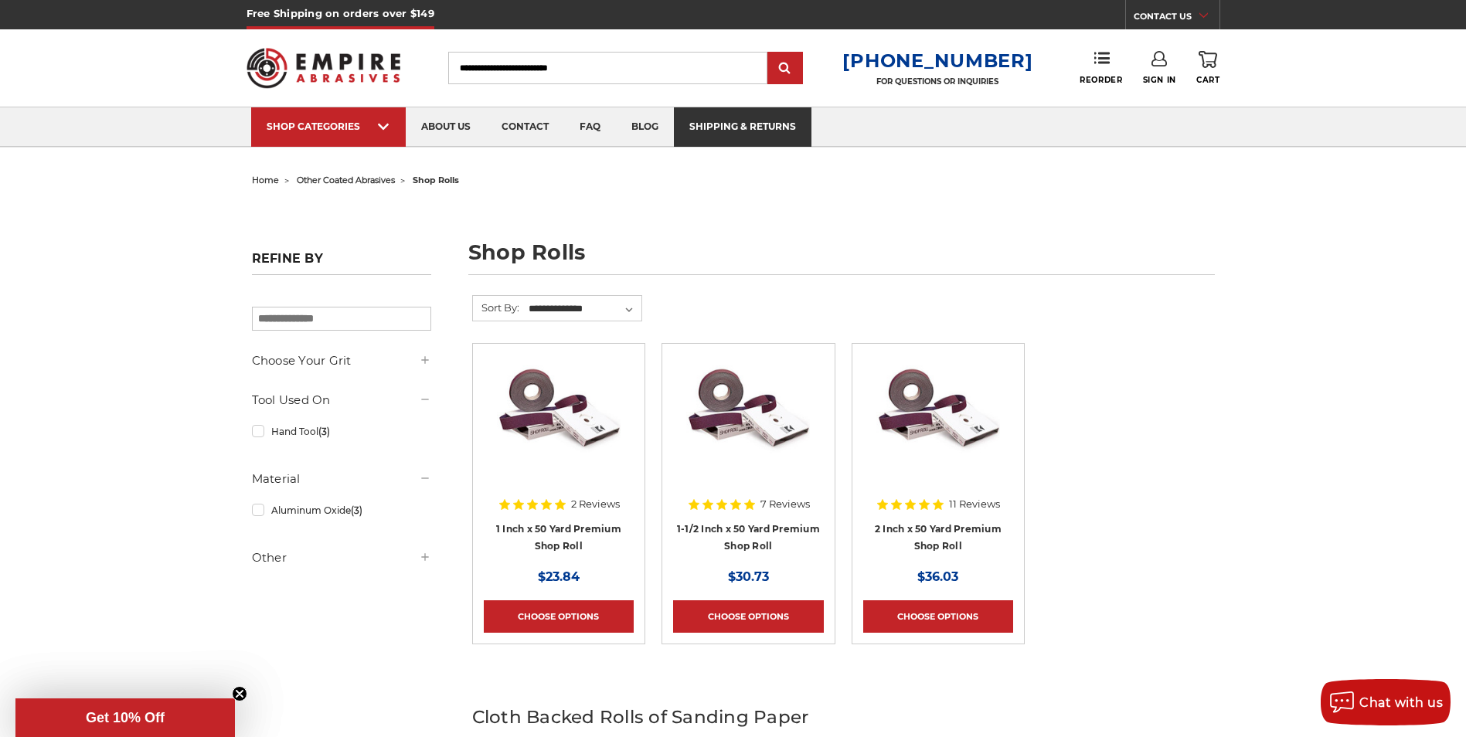
click at [730, 124] on link "shipping & returns" at bounding box center [743, 126] width 138 height 39
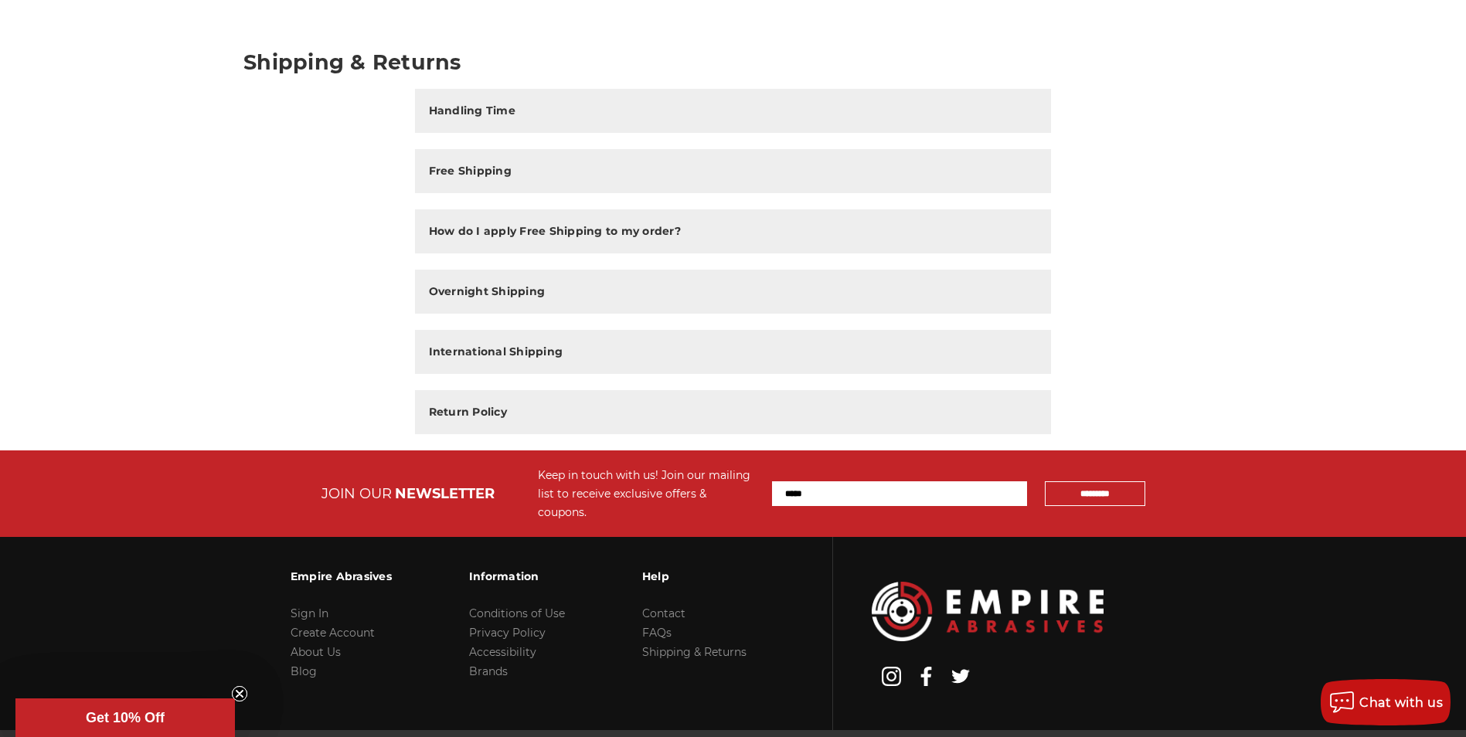
scroll to position [155, 0]
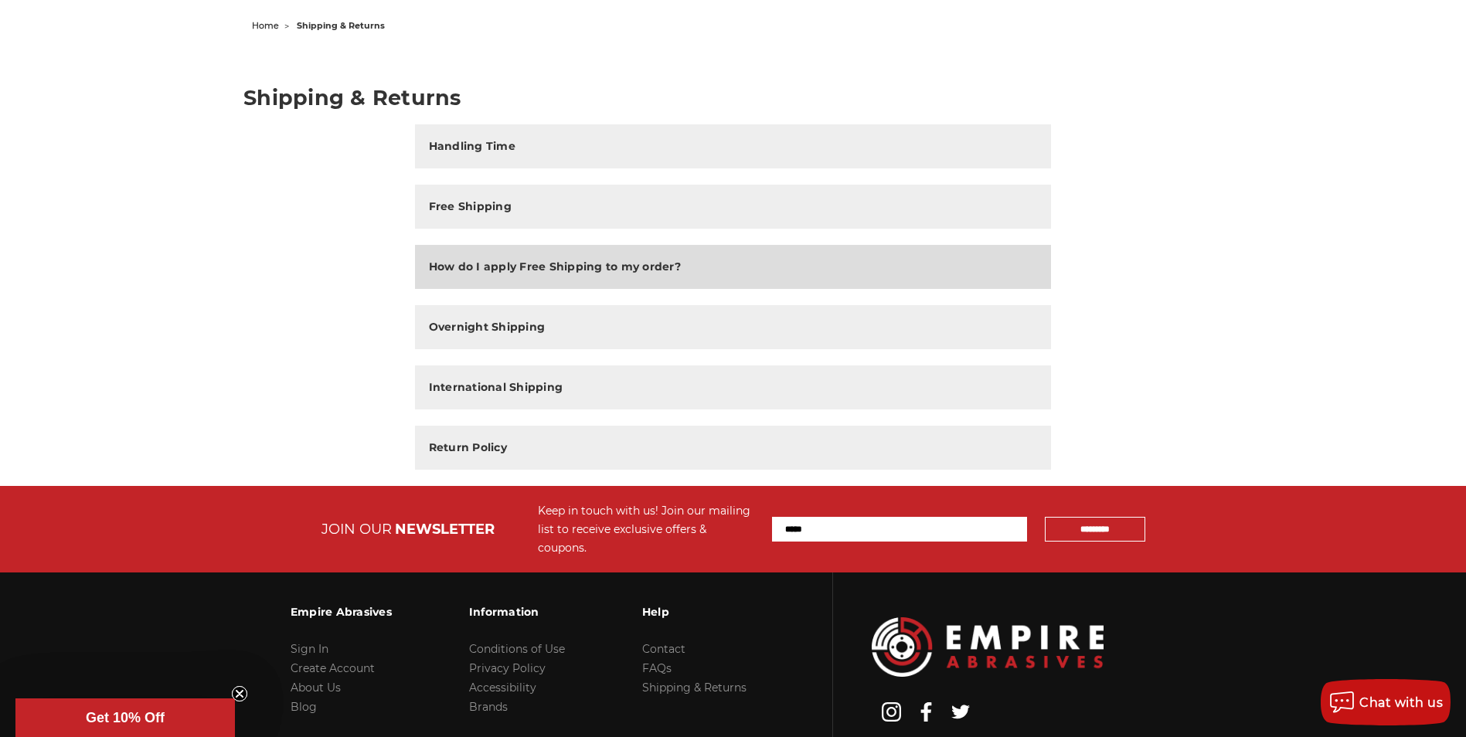
click at [606, 270] on h2 "How do I apply Free Shipping to my order?" at bounding box center [555, 267] width 252 height 16
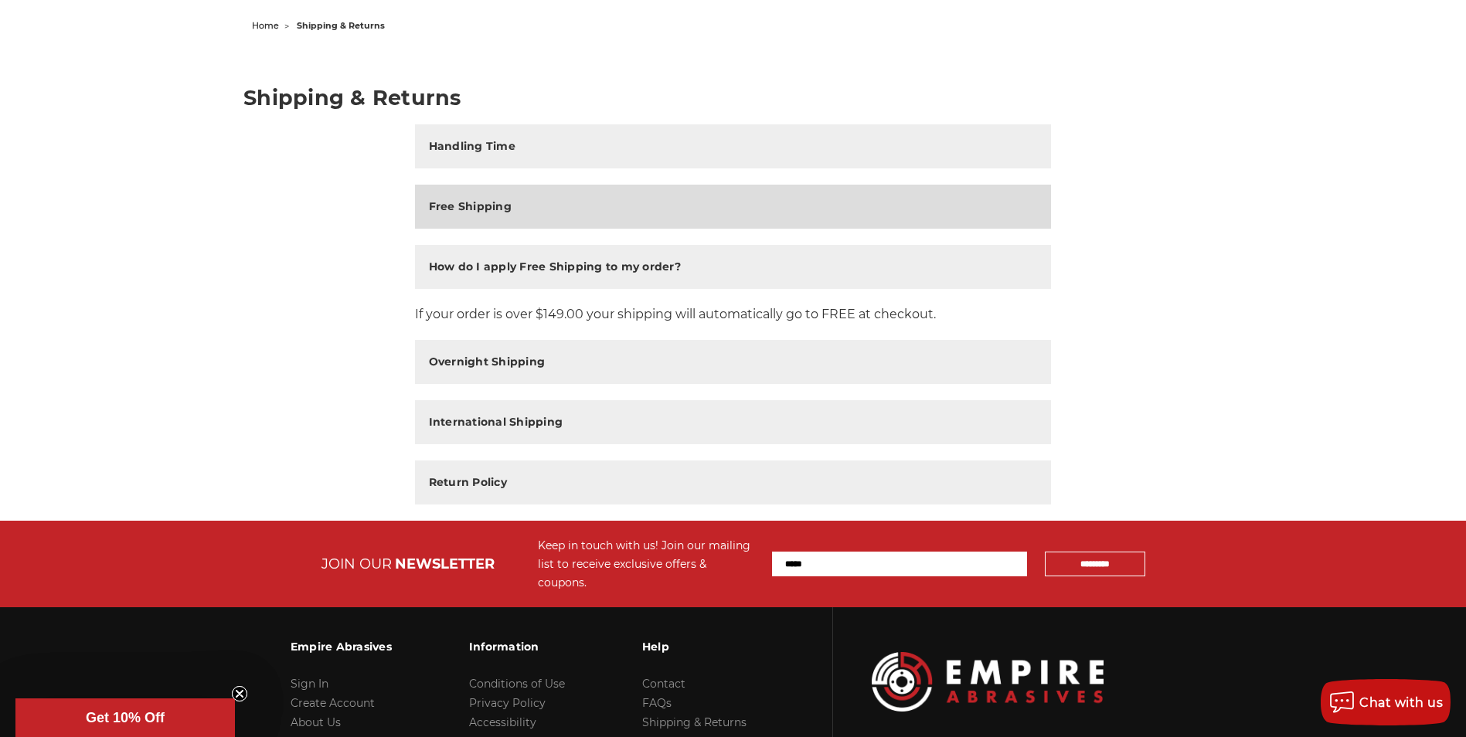
click at [477, 201] on h2 "Free Shipping" at bounding box center [470, 207] width 83 height 16
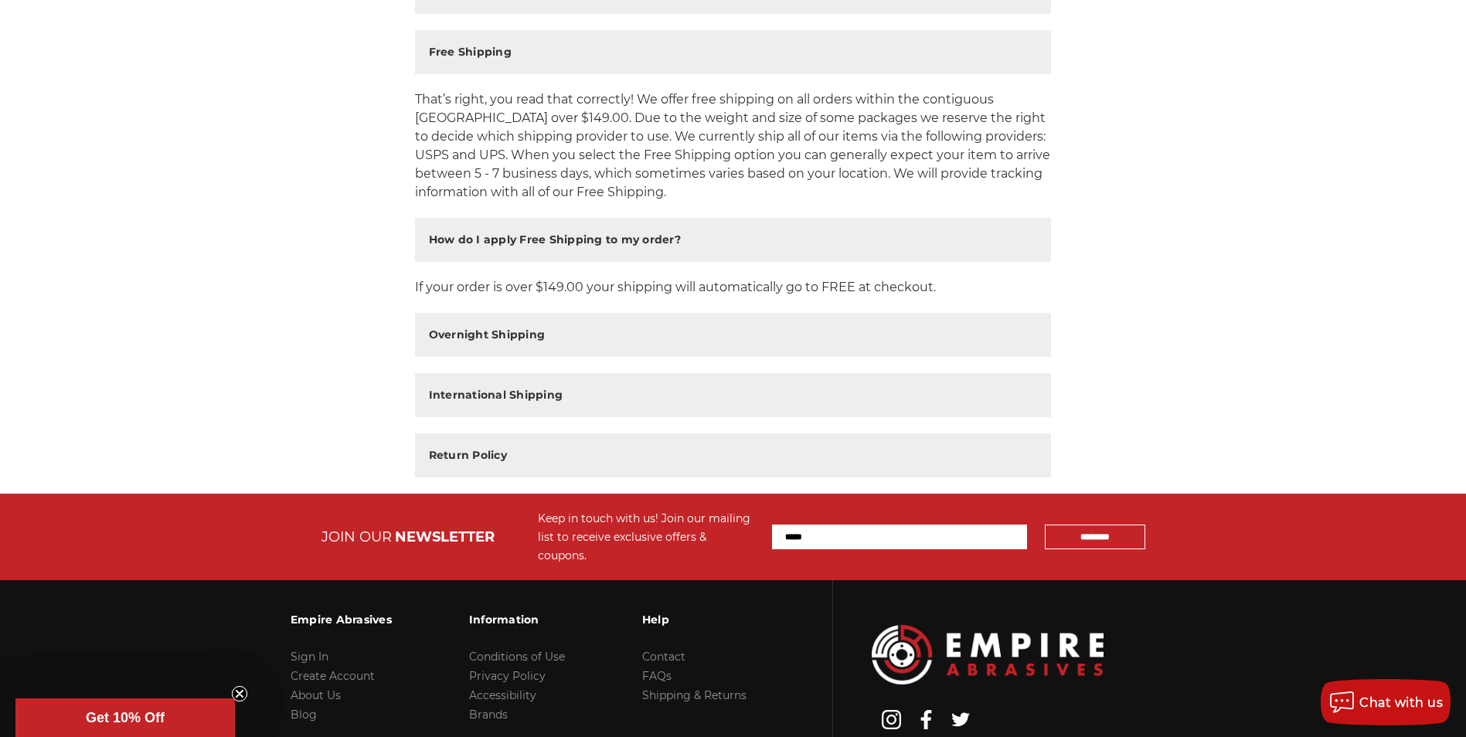
scroll to position [0, 0]
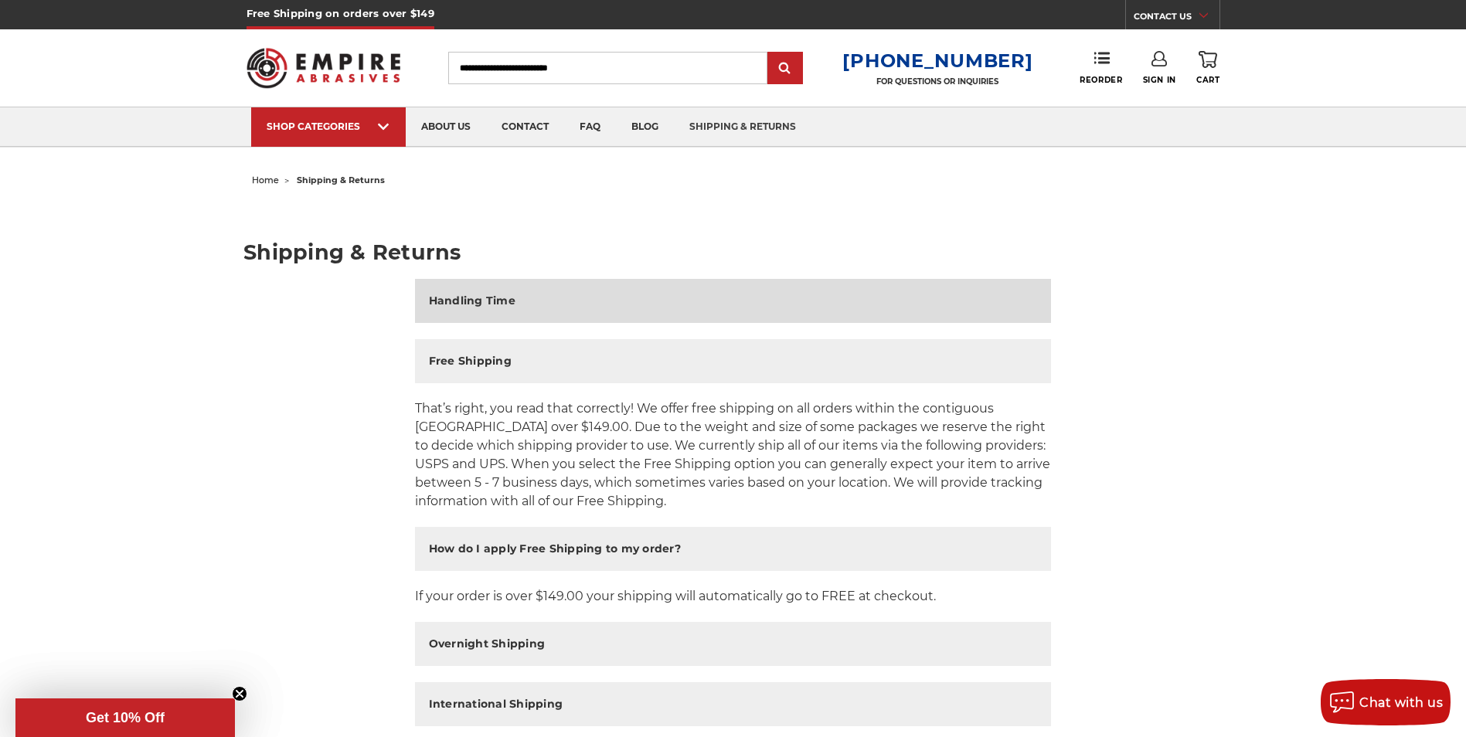
click at [469, 300] on h2 "Handling Time" at bounding box center [472, 301] width 87 height 16
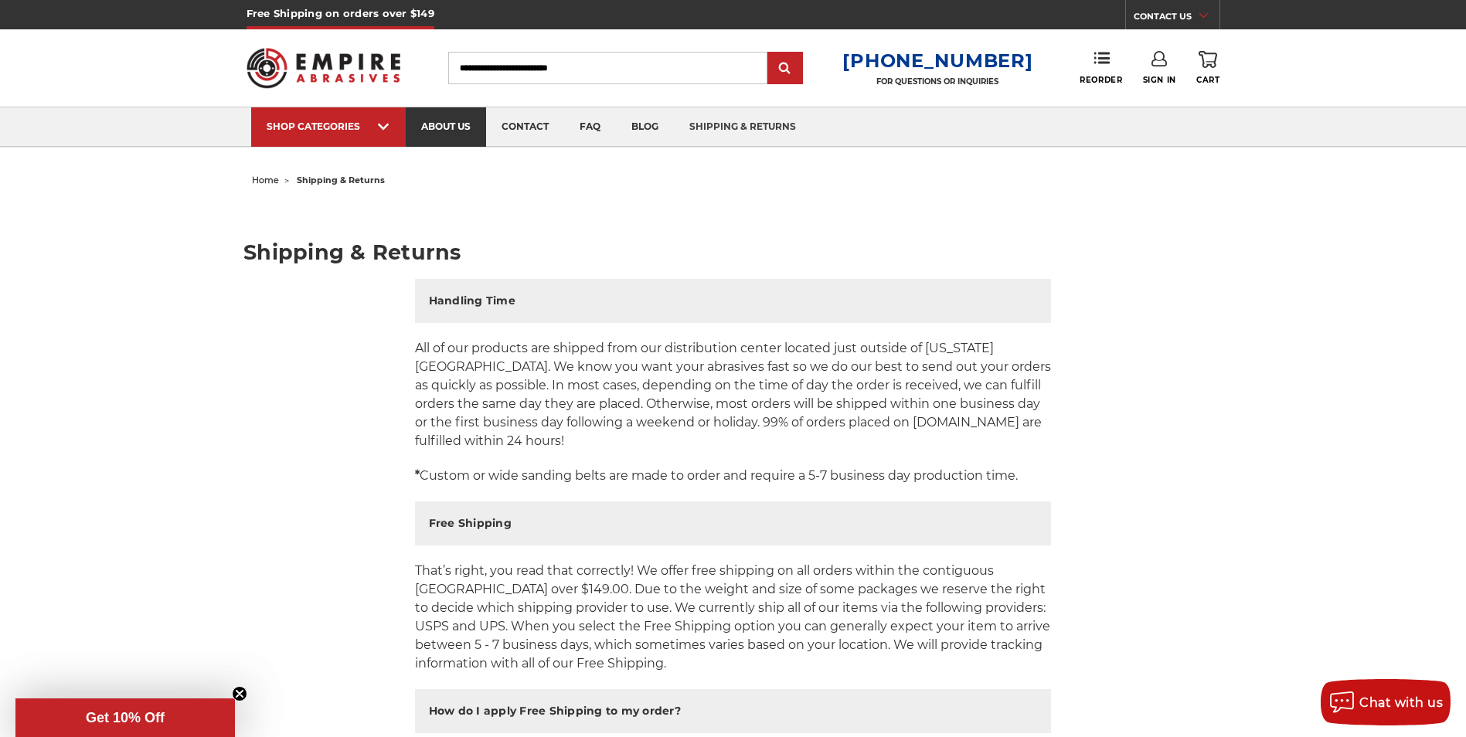
click at [444, 134] on link "about us" at bounding box center [446, 126] width 80 height 39
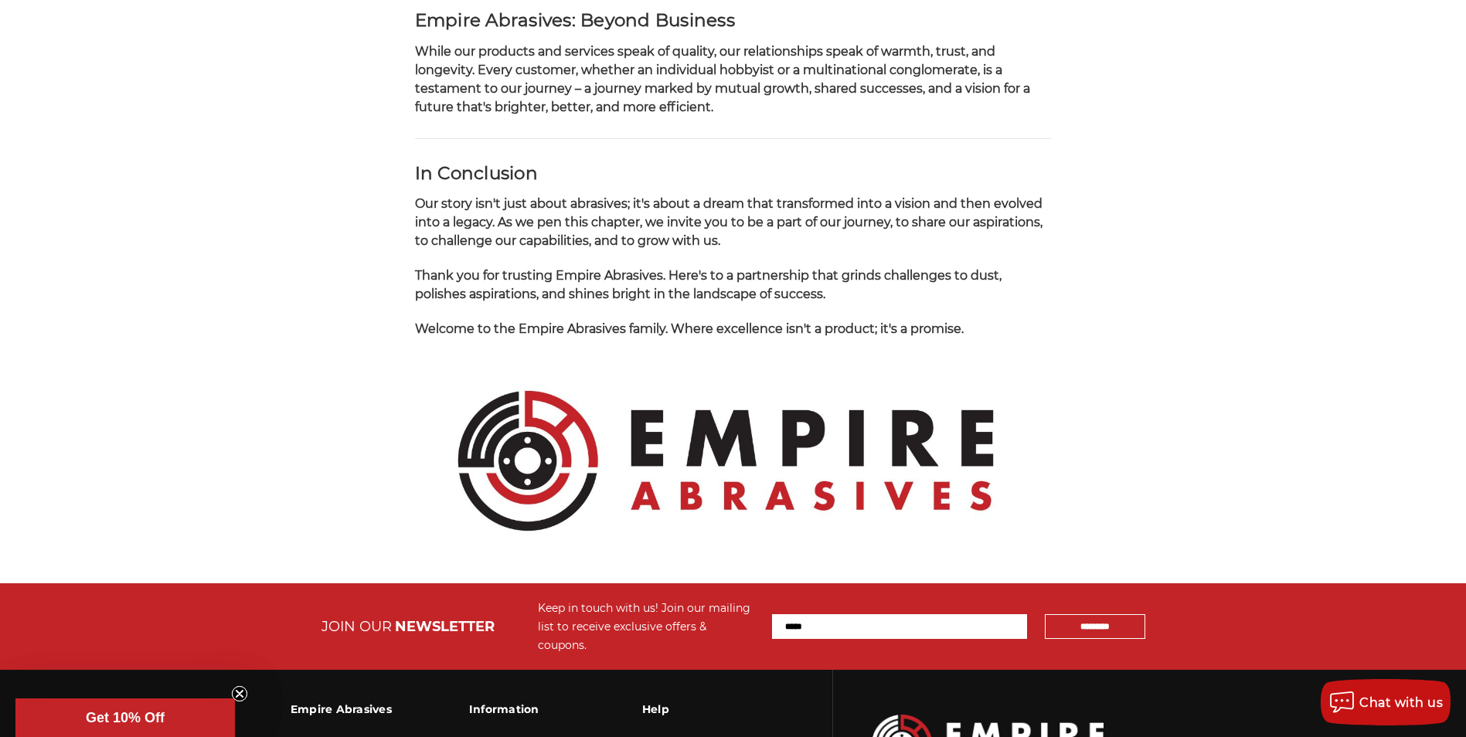
scroll to position [1601, 0]
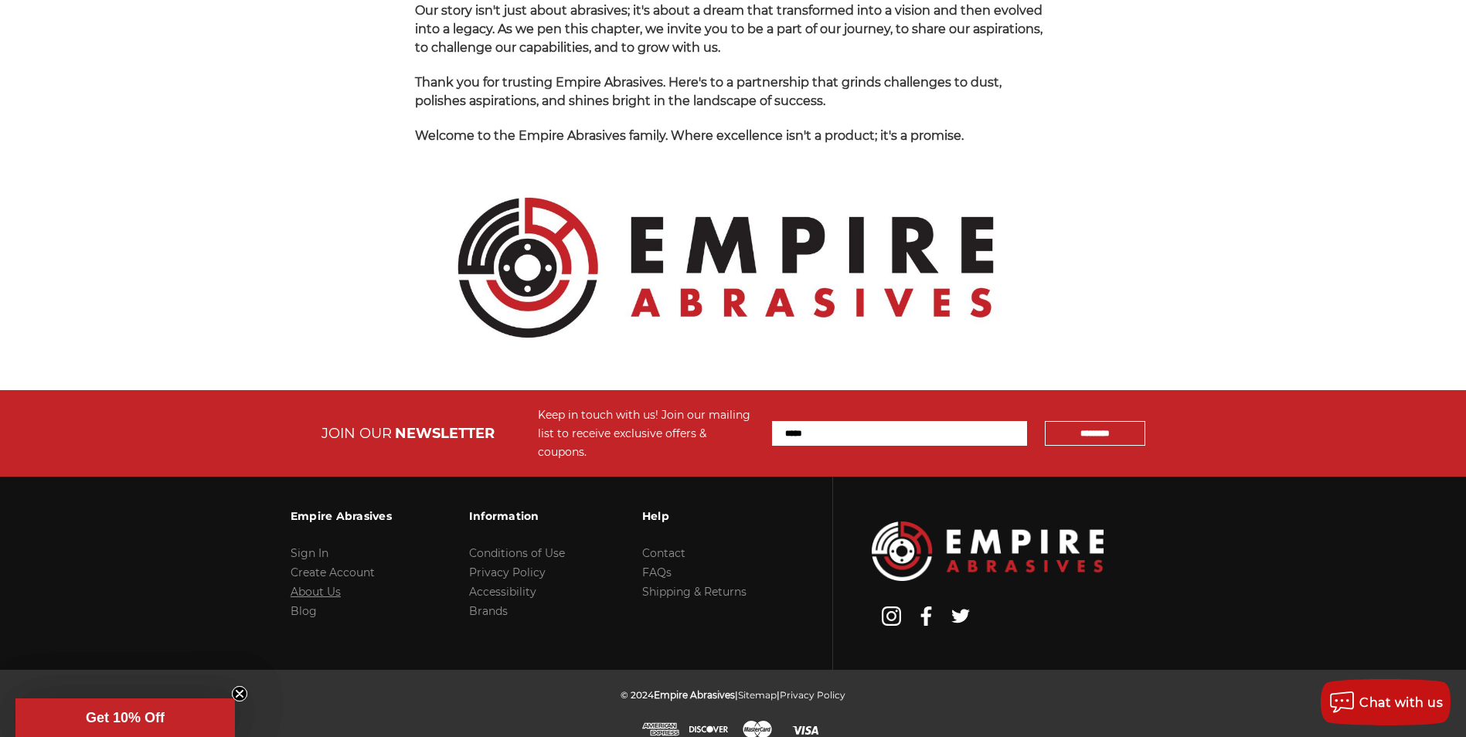
click at [293, 585] on link "About Us" at bounding box center [315, 592] width 50 height 14
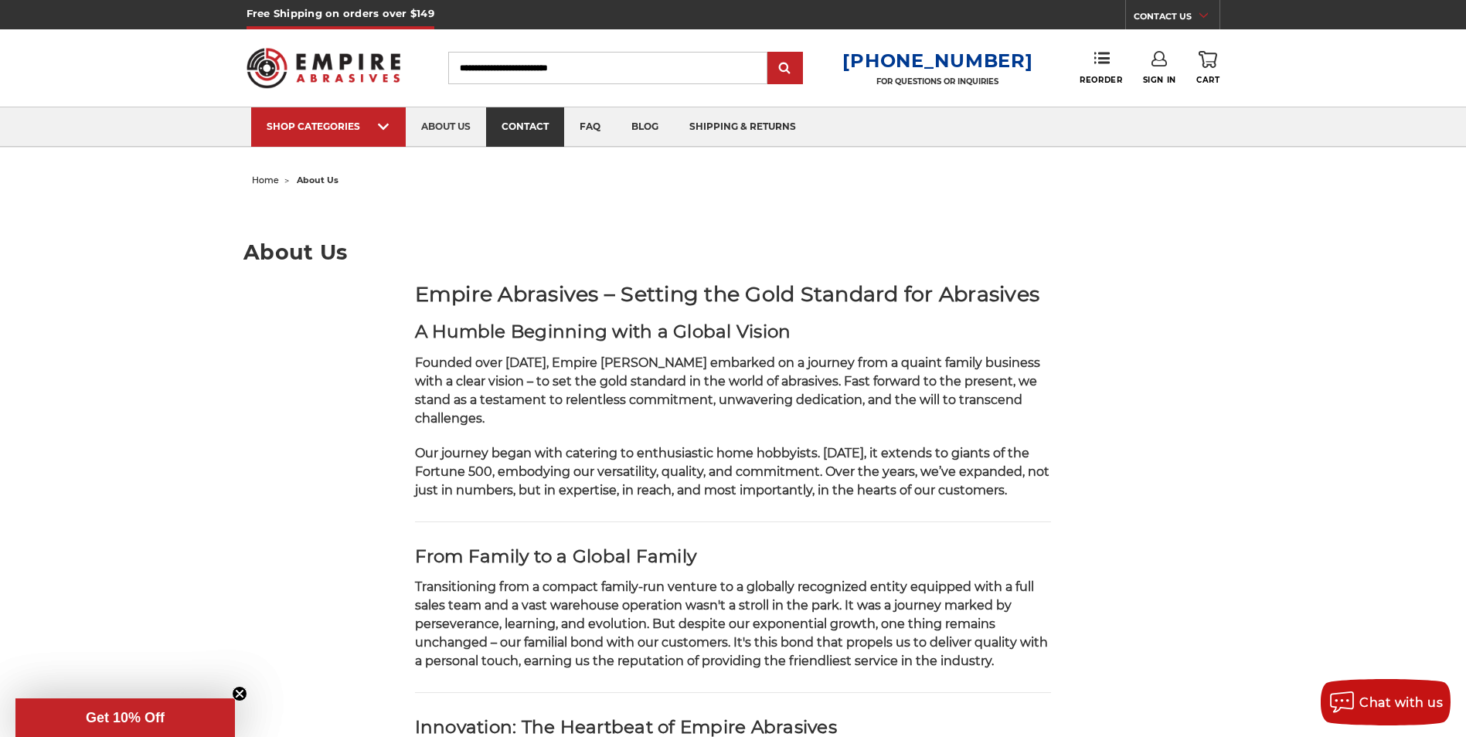
click at [508, 125] on link "contact" at bounding box center [525, 126] width 78 height 39
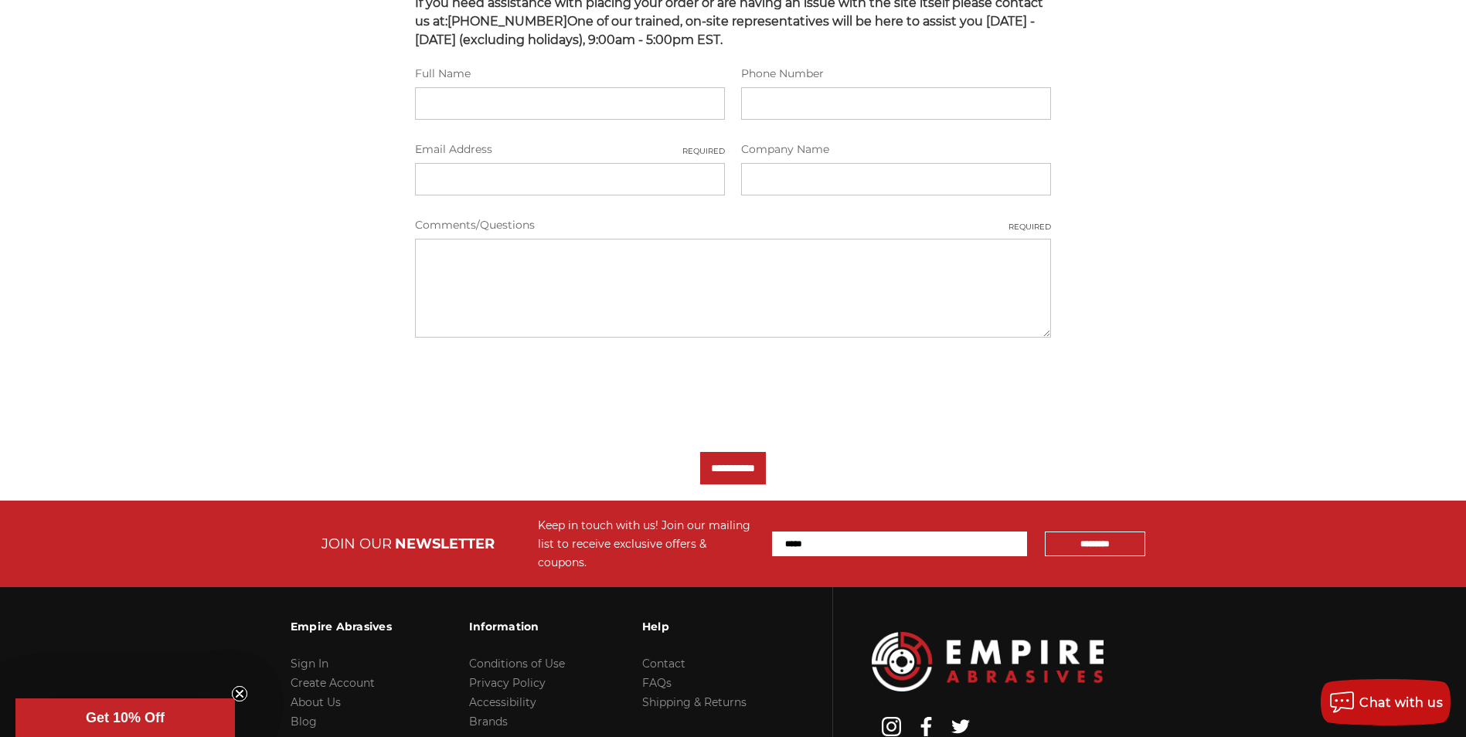
scroll to position [574, 0]
